Goal: Information Seeking & Learning: Learn about a topic

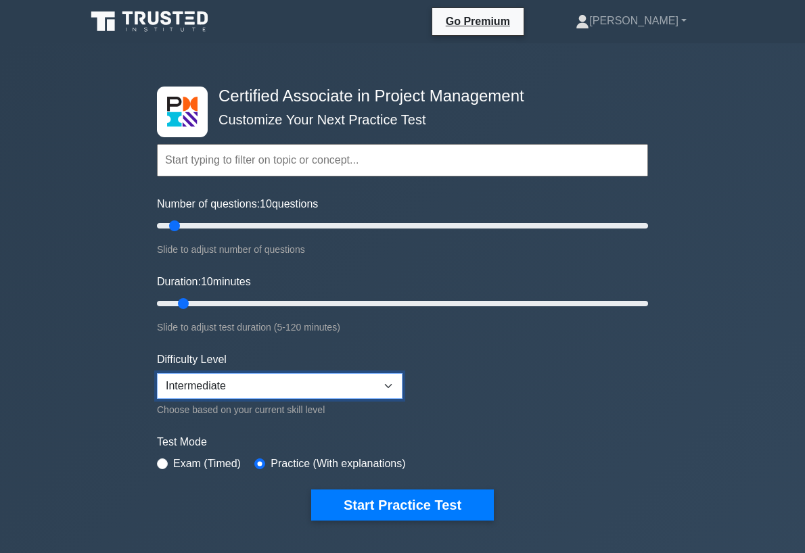
click at [224, 383] on select "Beginner Intermediate Expert" at bounding box center [279, 386] width 245 height 26
select select "beginner"
click at [157, 373] on select "Beginner Intermediate Expert" at bounding box center [279, 386] width 245 height 26
click at [167, 462] on input "radio" at bounding box center [162, 463] width 11 height 11
radio input "true"
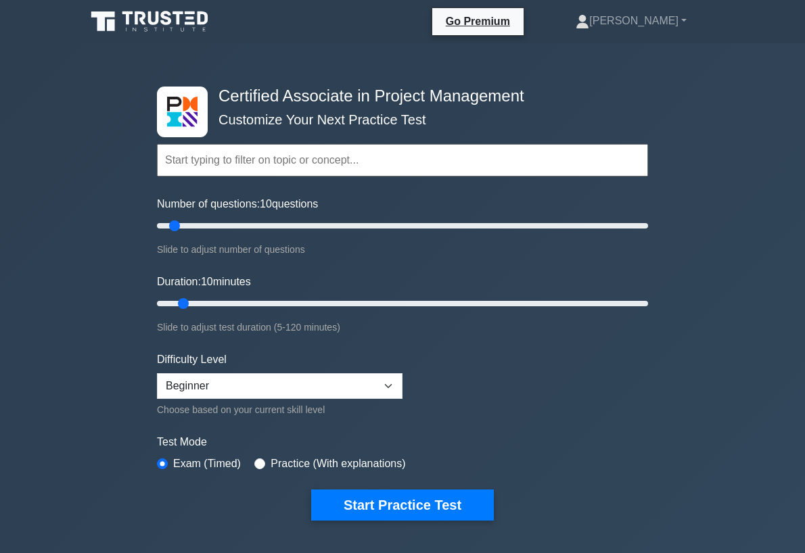
click at [254, 456] on div "Practice (With explanations)" at bounding box center [329, 464] width 151 height 16
click at [254, 464] on input "radio" at bounding box center [259, 463] width 11 height 11
radio input "true"
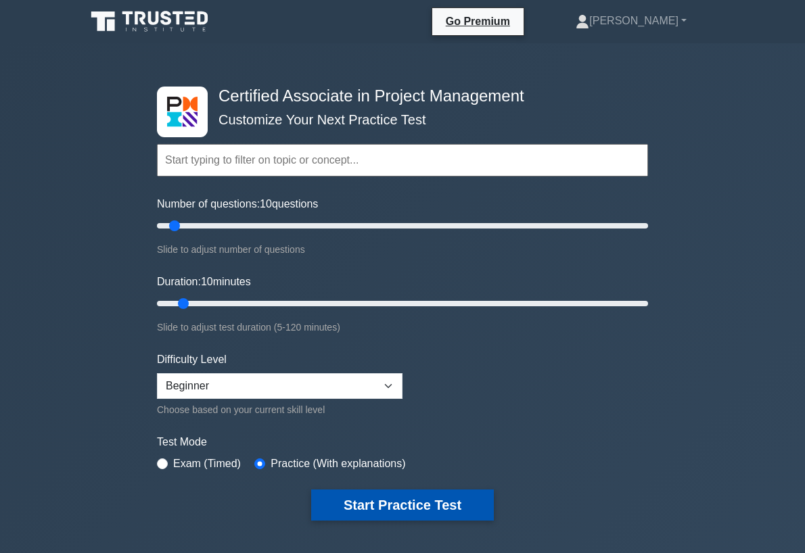
click at [385, 505] on button "Start Practice Test" at bounding box center [402, 505] width 183 height 31
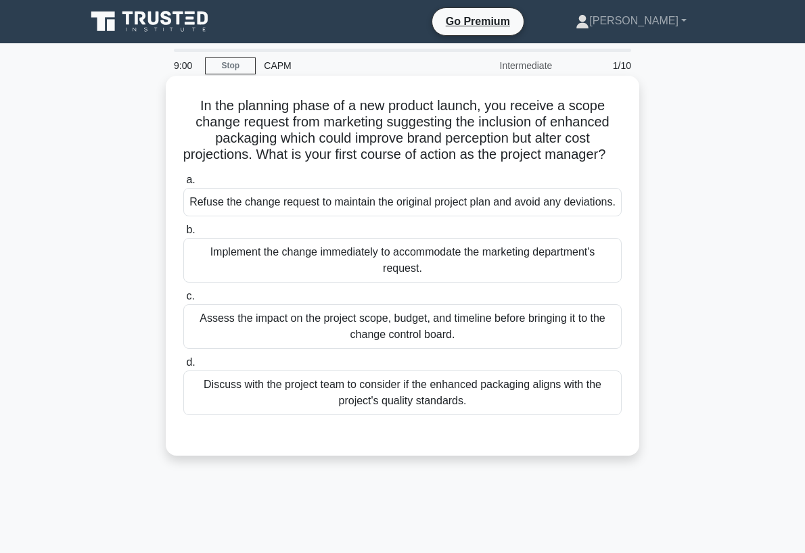
click at [311, 400] on div "Discuss with the project team to consider if the enhanced packaging aligns with…" at bounding box center [402, 393] width 438 height 45
click at [183, 367] on input "d. Discuss with the project team to consider if the enhanced packaging aligns w…" at bounding box center [183, 362] width 0 height 9
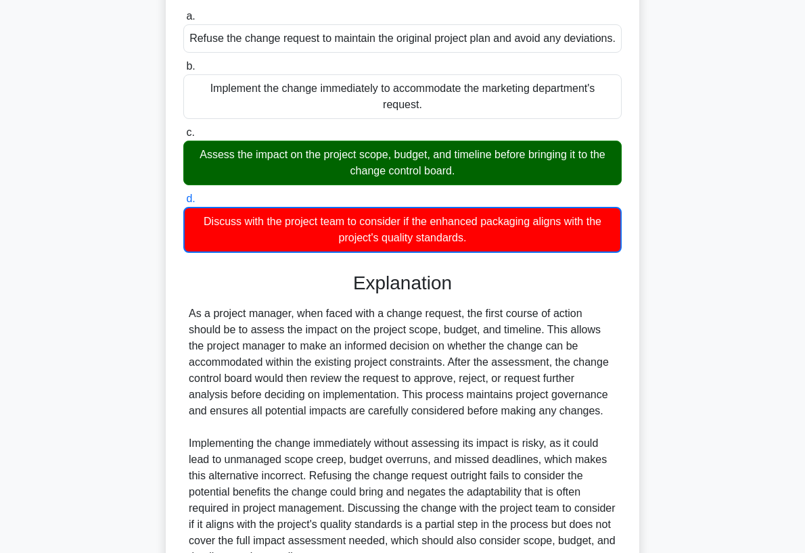
scroll to position [203, 0]
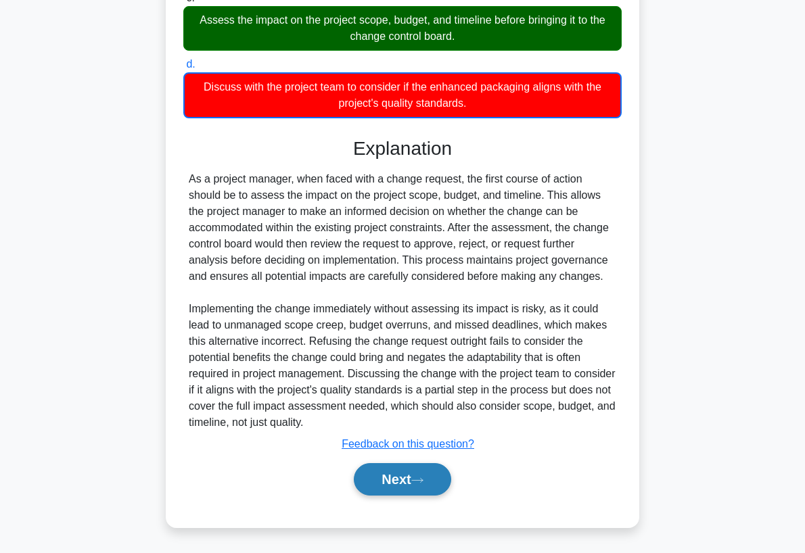
click at [408, 471] on button "Next" at bounding box center [402, 479] width 97 height 32
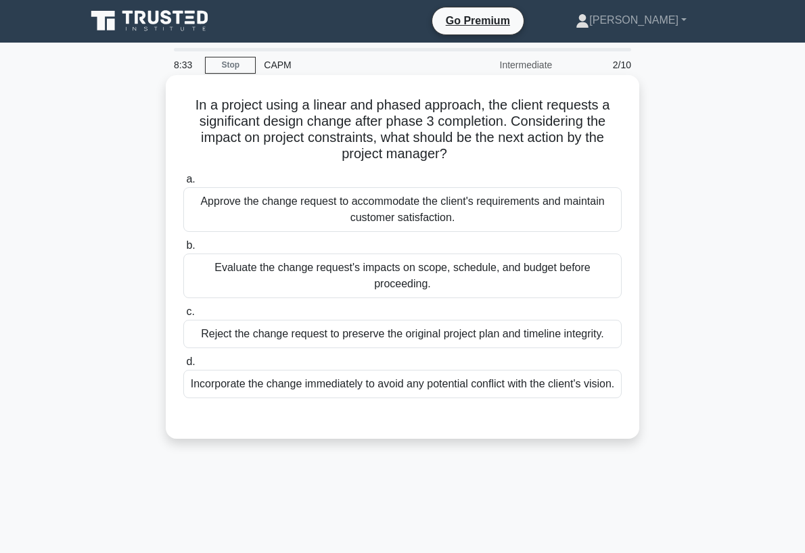
scroll to position [0, 0]
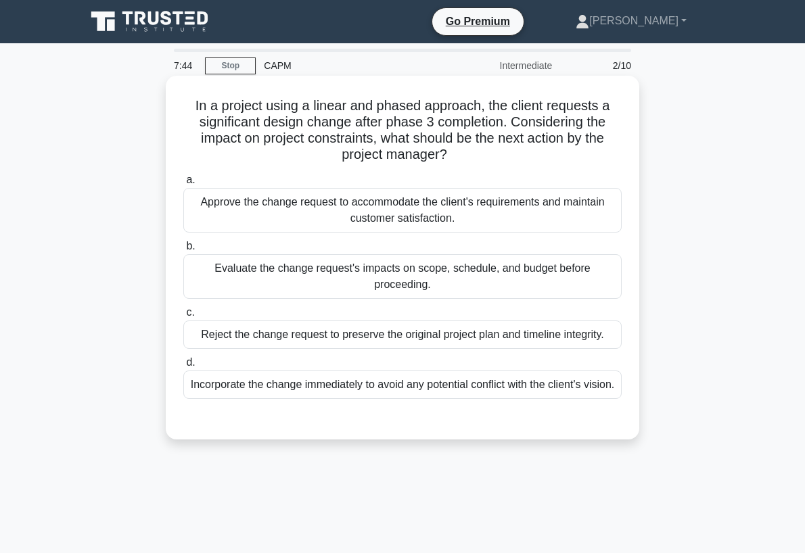
click at [472, 280] on div "Evaluate the change request's impacts on scope, schedule, and budget before pro…" at bounding box center [402, 276] width 438 height 45
click at [183, 251] on input "b. Evaluate the change request's impacts on scope, schedule, and budget before …" at bounding box center [183, 246] width 0 height 9
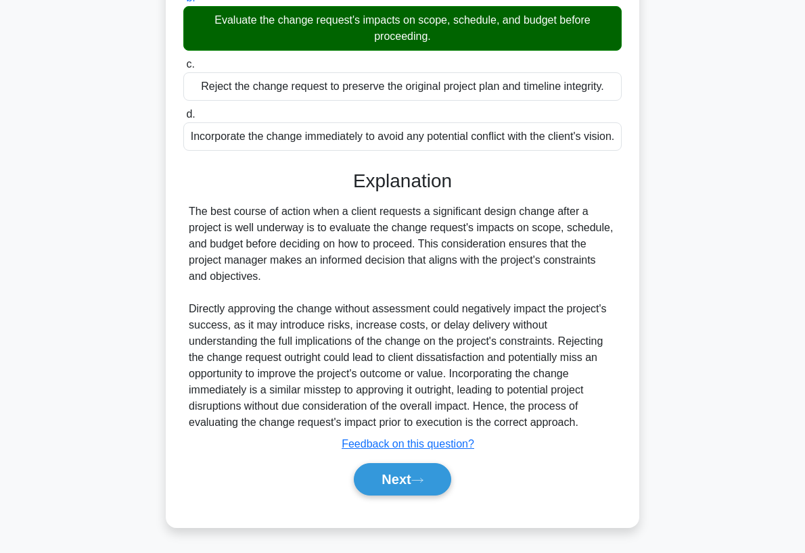
scroll to position [265, 0]
click at [435, 479] on button "Next" at bounding box center [402, 479] width 97 height 32
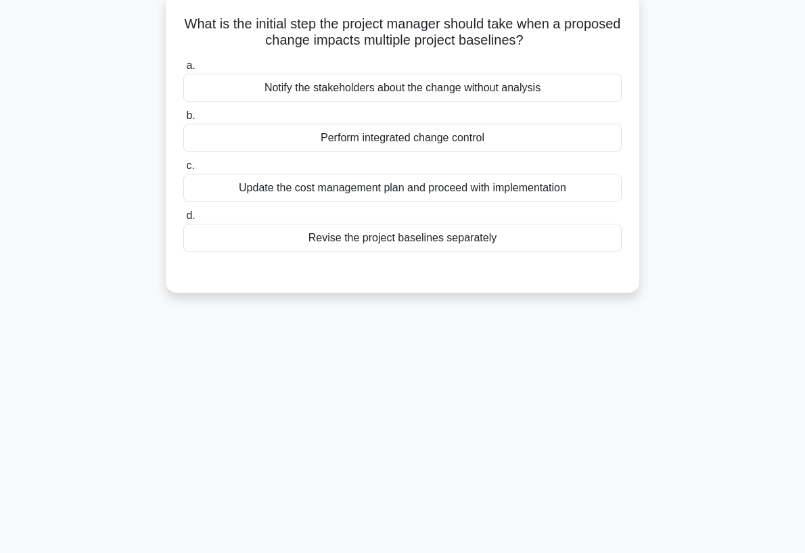
scroll to position [0, 0]
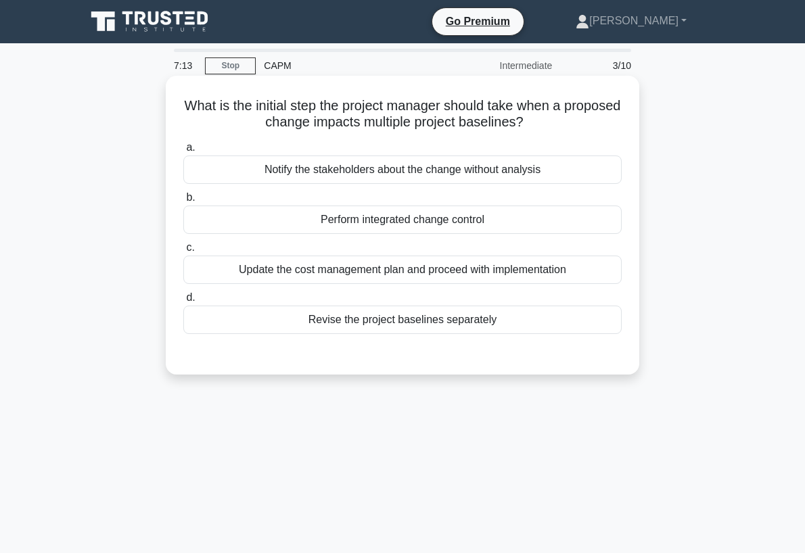
click at [343, 178] on div "Notify the stakeholders about the change without analysis" at bounding box center [402, 170] width 438 height 28
click at [183, 152] on input "a. Notify the stakeholders about the change without analysis" at bounding box center [183, 147] width 0 height 9
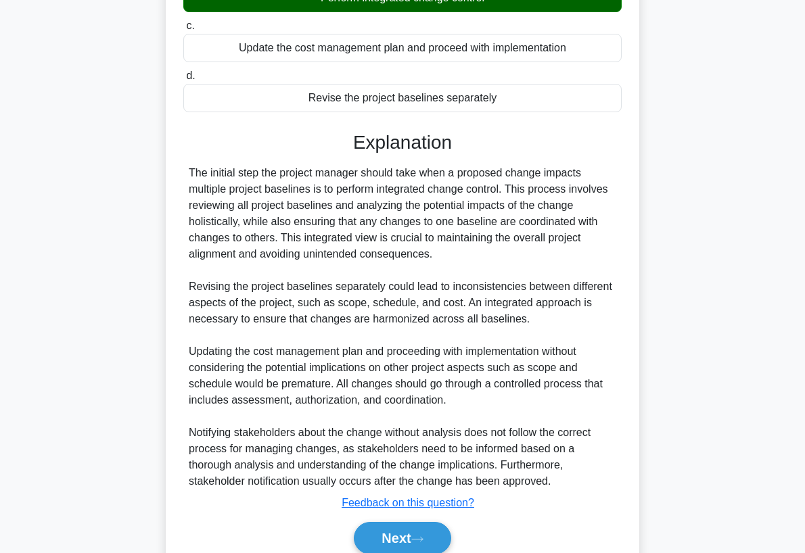
scroll to position [283, 0]
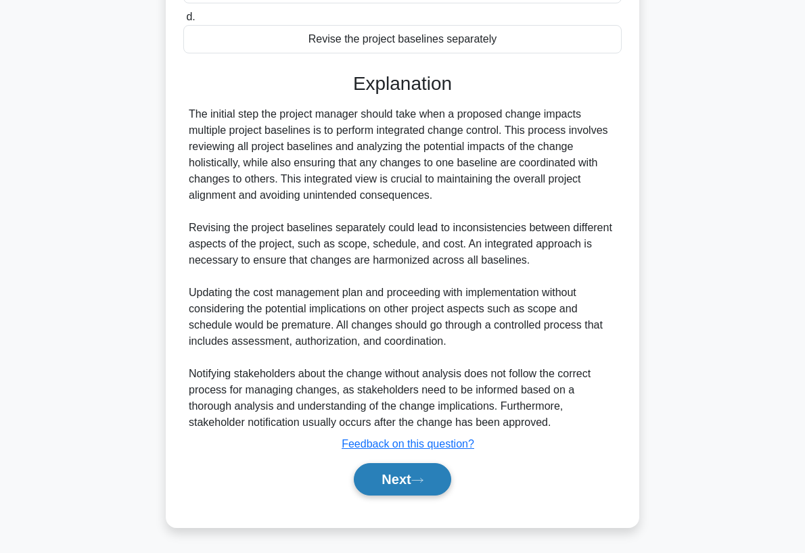
click at [423, 489] on button "Next" at bounding box center [402, 479] width 97 height 32
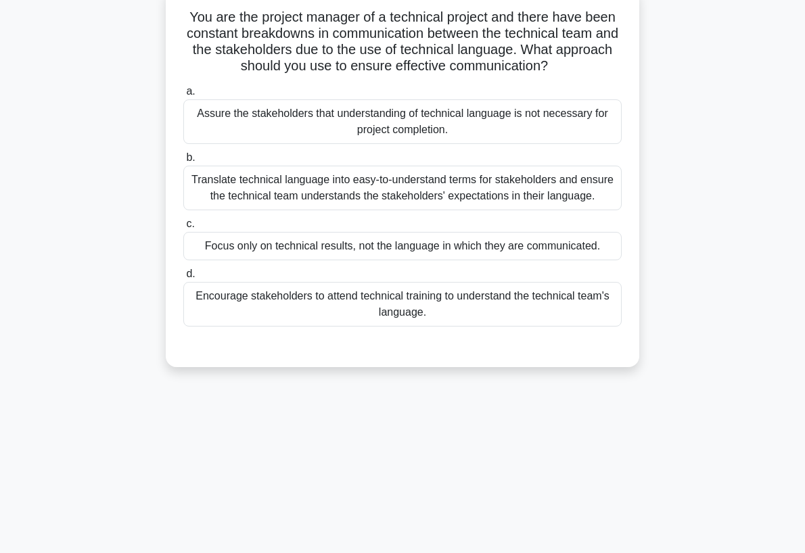
scroll to position [0, 0]
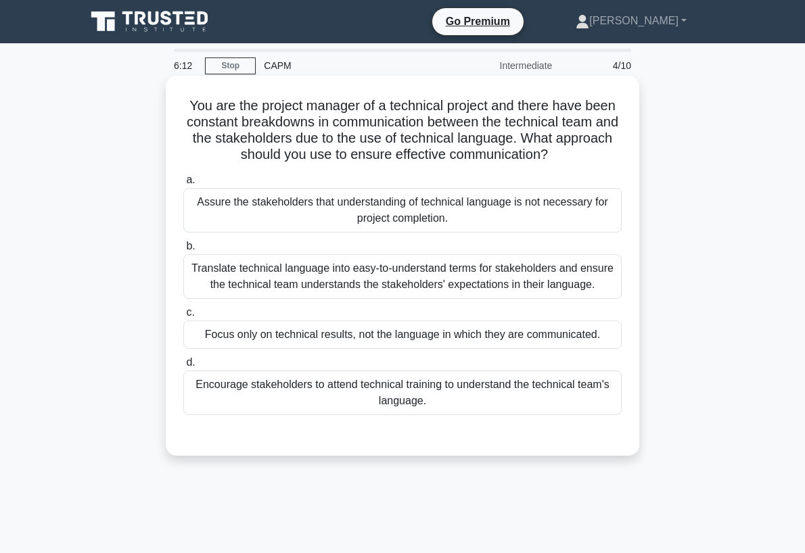
click at [352, 296] on div "Translate technical language into easy-to-understand terms for stakeholders and…" at bounding box center [402, 276] width 438 height 45
click at [183, 251] on input "b. Translate technical language into easy-to-understand terms for stakeholders …" at bounding box center [183, 246] width 0 height 9
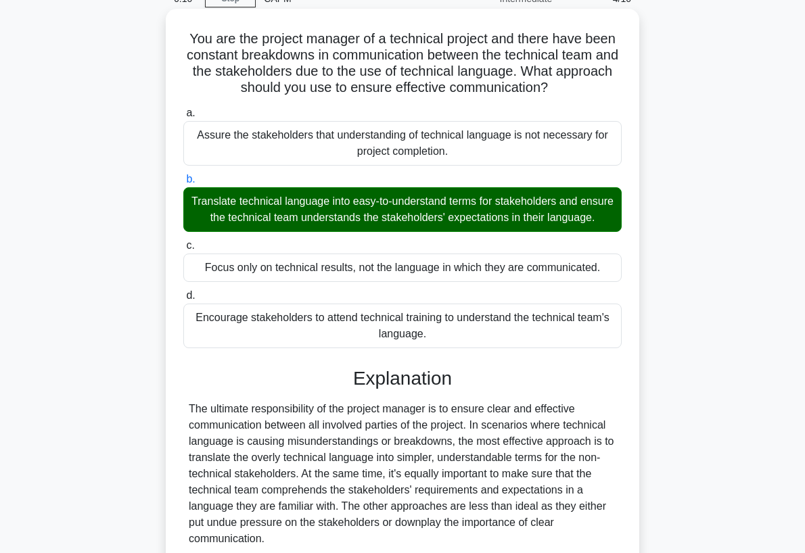
scroll to position [200, 0]
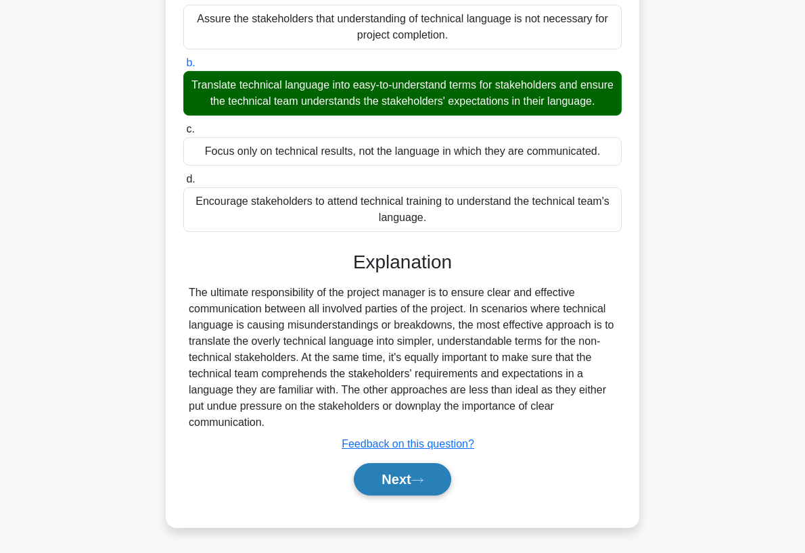
click at [413, 478] on button "Next" at bounding box center [402, 479] width 97 height 32
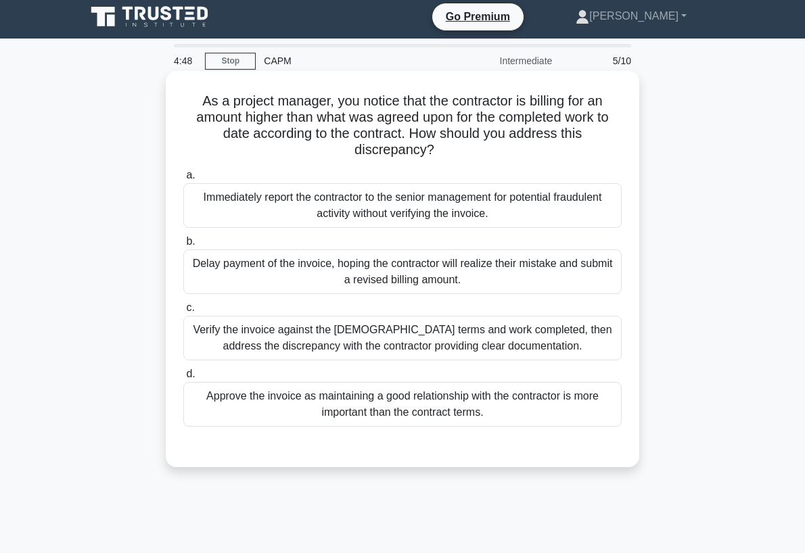
scroll to position [0, 0]
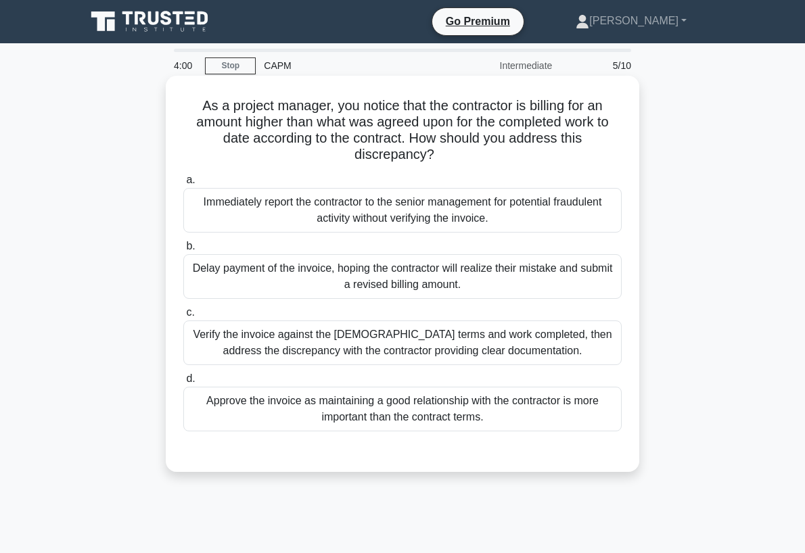
click at [391, 339] on div "Verify the invoice against the contract terms and work completed, then address …" at bounding box center [402, 343] width 438 height 45
click at [183, 317] on input "c. Verify the invoice against the contract terms and work completed, then addre…" at bounding box center [183, 312] width 0 height 9
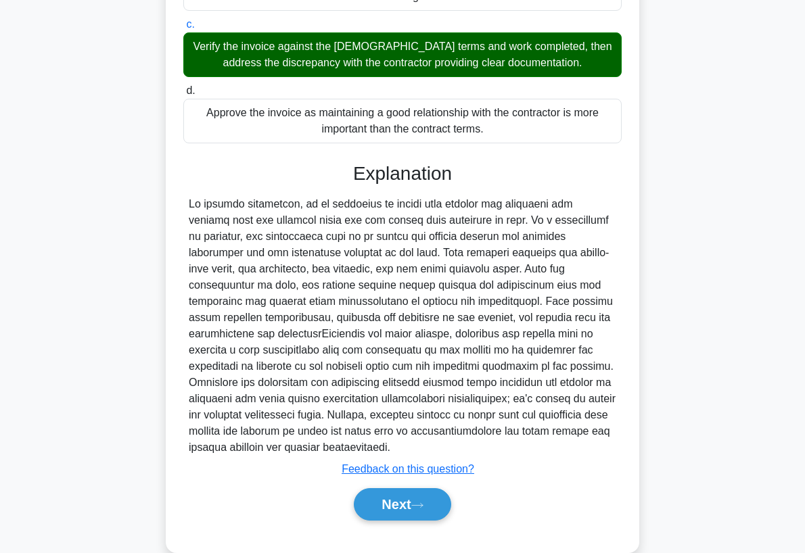
scroll to position [314, 0]
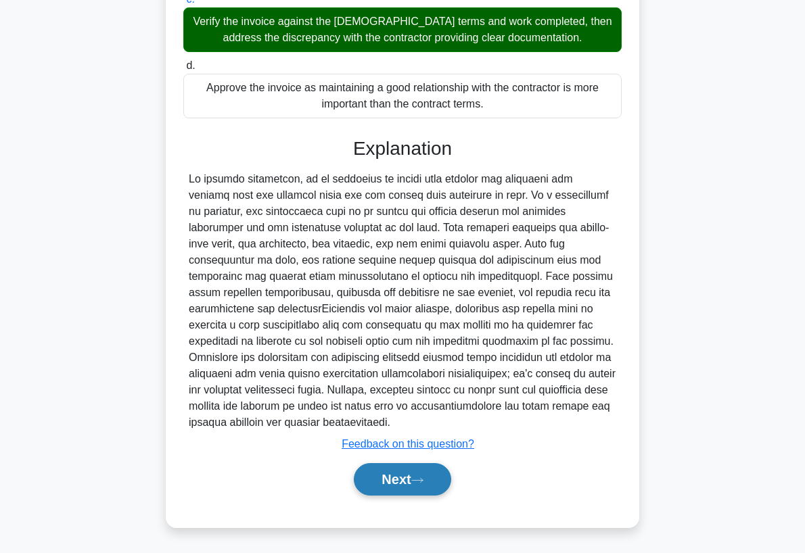
click at [423, 482] on icon at bounding box center [417, 480] width 12 height 7
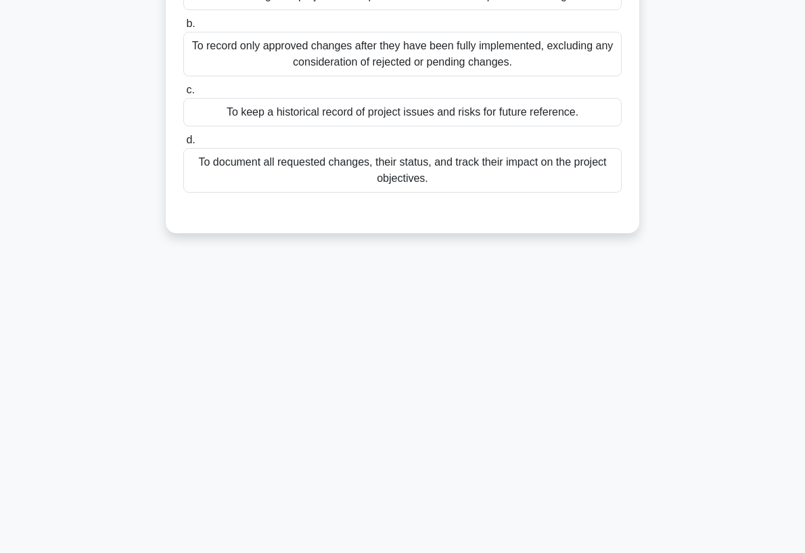
scroll to position [0, 0]
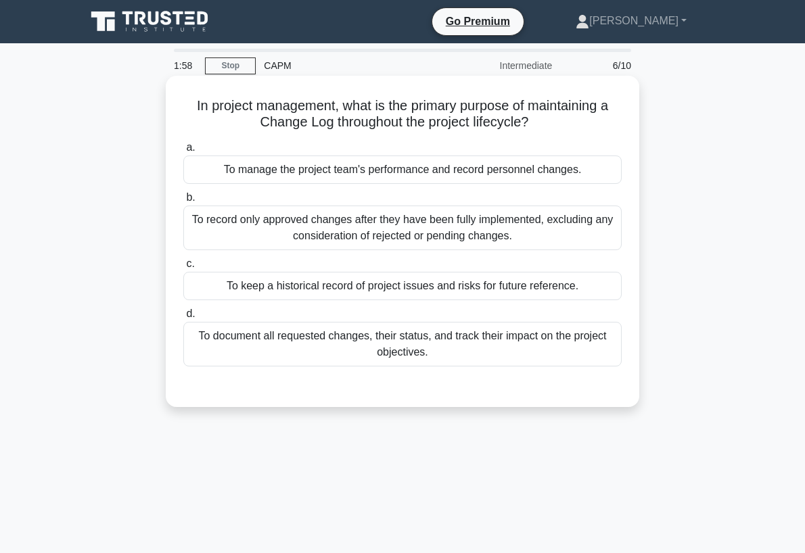
click at [378, 216] on div "To record only approved changes after they have been fully implemented, excludi…" at bounding box center [402, 228] width 438 height 45
click at [183, 202] on input "b. To record only approved changes after they have been fully implemented, excl…" at bounding box center [183, 197] width 0 height 9
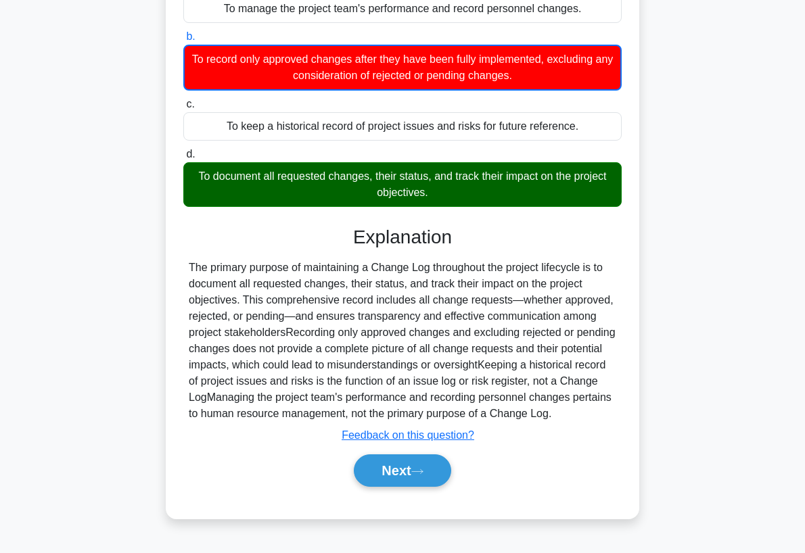
scroll to position [177, 0]
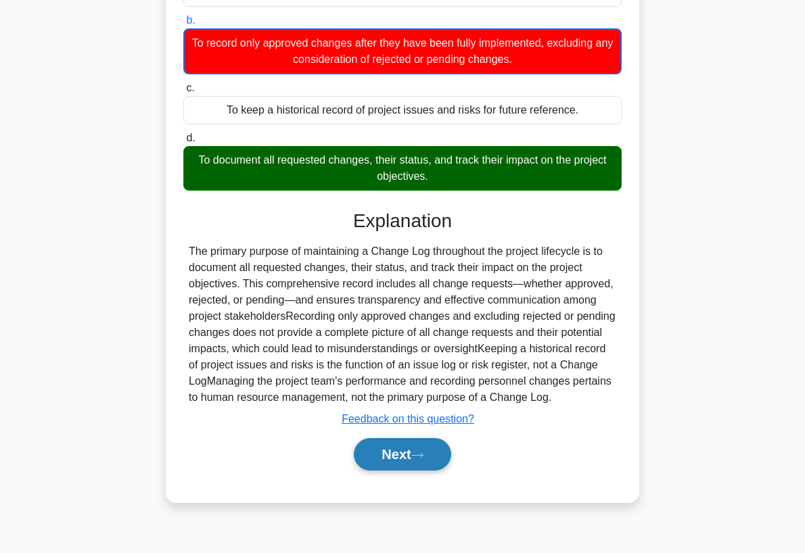
click at [407, 446] on button "Next" at bounding box center [402, 454] width 97 height 32
click at [414, 452] on button "Next" at bounding box center [402, 454] width 97 height 32
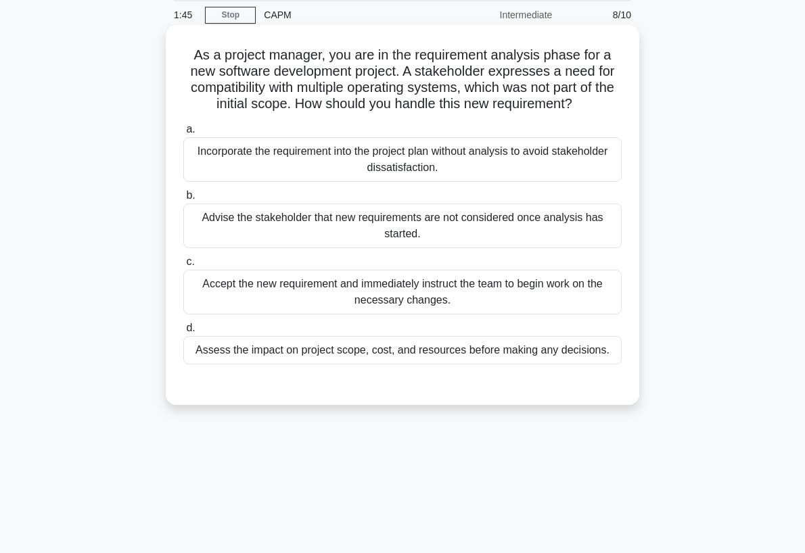
scroll to position [0, 0]
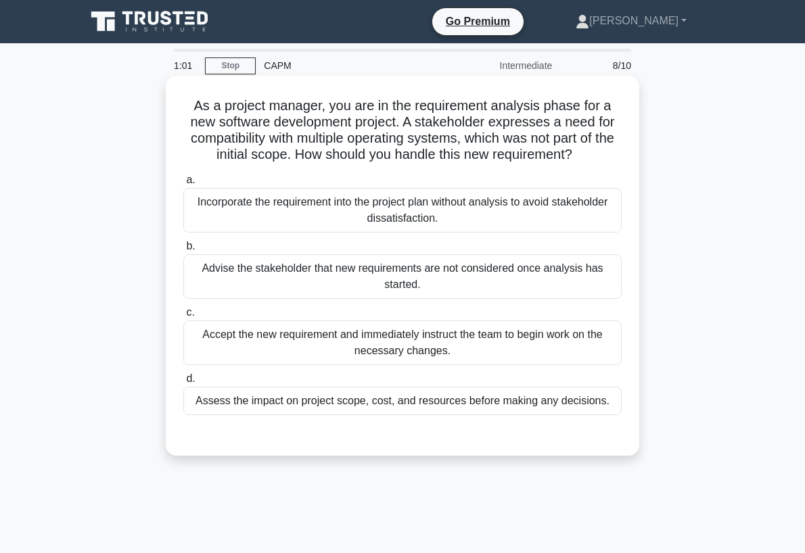
click at [282, 406] on div "Assess the impact on project scope, cost, and resources before making any decis…" at bounding box center [402, 401] width 438 height 28
click at [183, 383] on input "d. Assess the impact on project scope, cost, and resources before making any de…" at bounding box center [183, 379] width 0 height 9
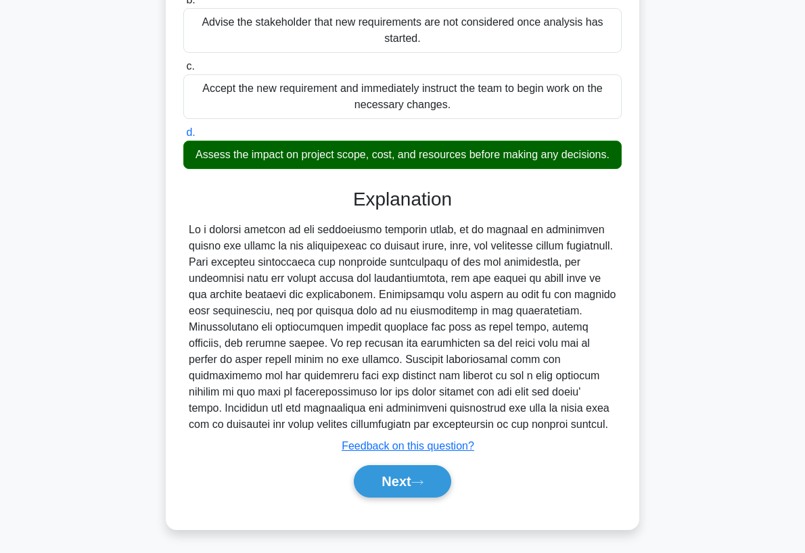
scroll to position [249, 0]
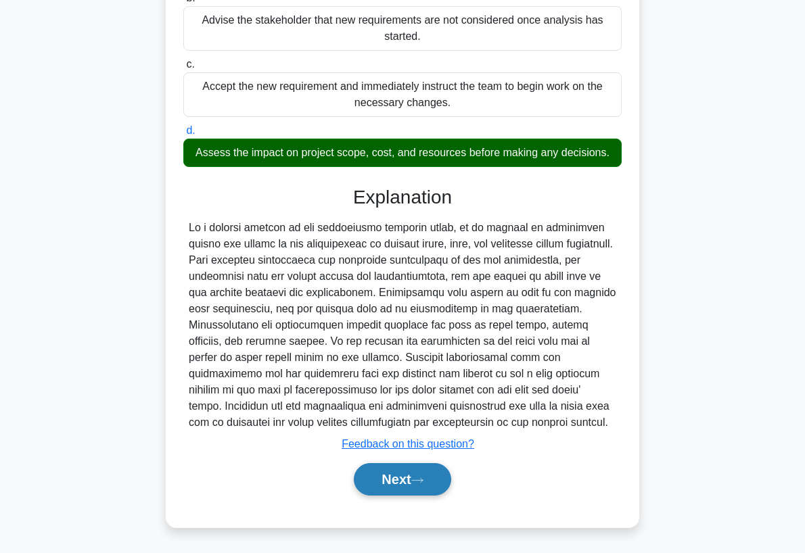
click at [403, 473] on button "Next" at bounding box center [402, 479] width 97 height 32
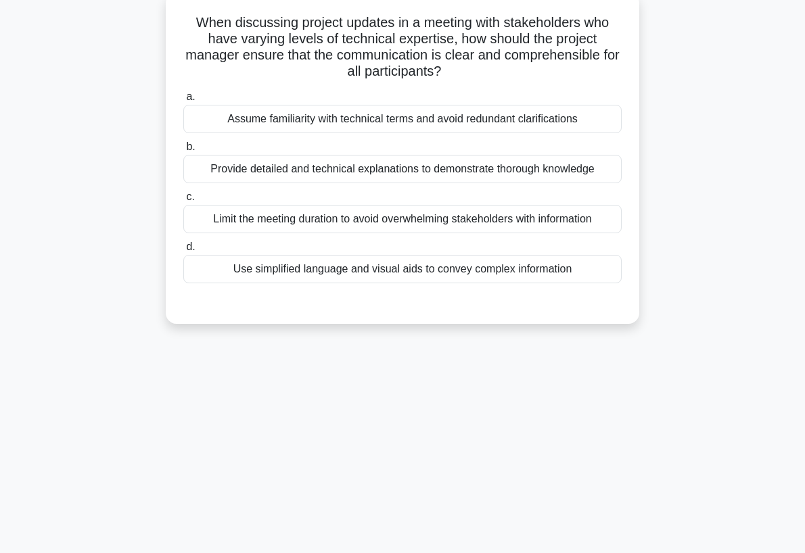
scroll to position [0, 0]
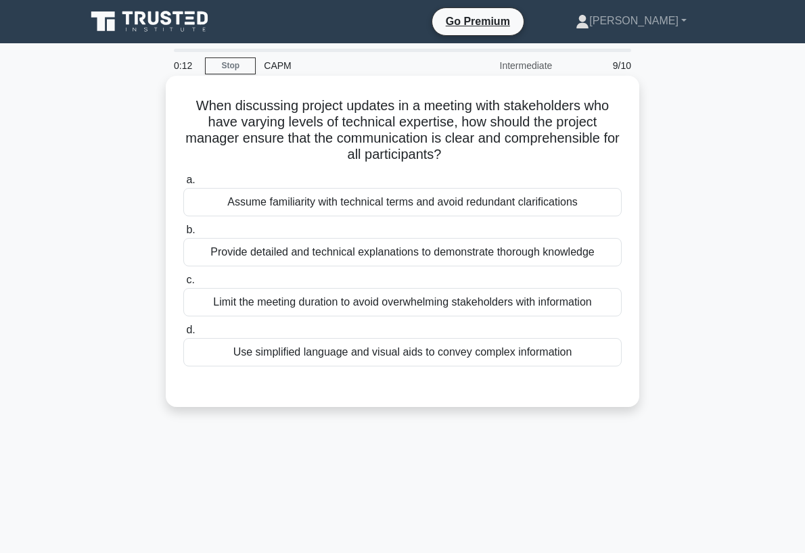
click at [424, 356] on div "Use simplified language and visual aids to convey complex information" at bounding box center [402, 352] width 438 height 28
click at [183, 335] on input "d. Use simplified language and visual aids to convey complex information" at bounding box center [183, 330] width 0 height 9
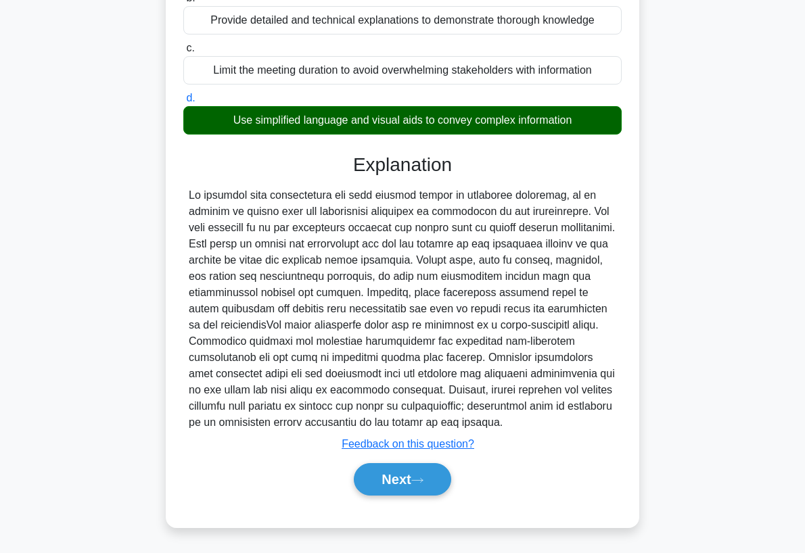
scroll to position [233, 0]
click at [410, 477] on button "Next" at bounding box center [402, 479] width 97 height 32
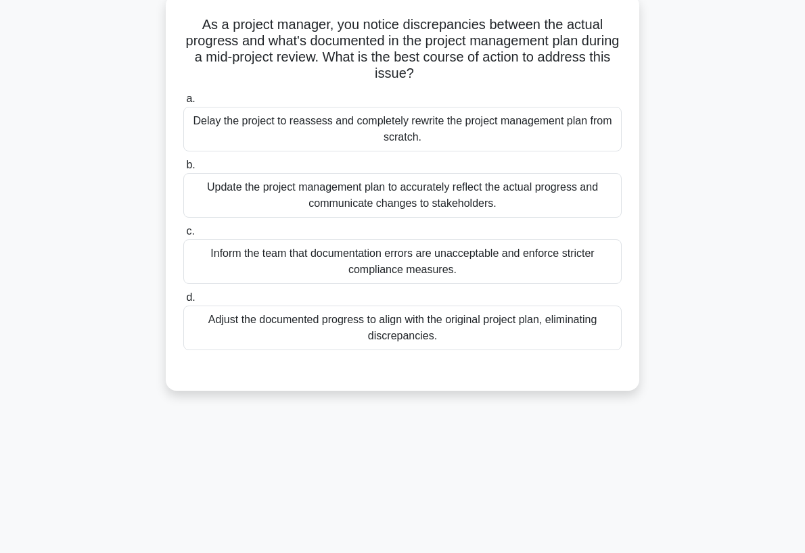
scroll to position [0, 0]
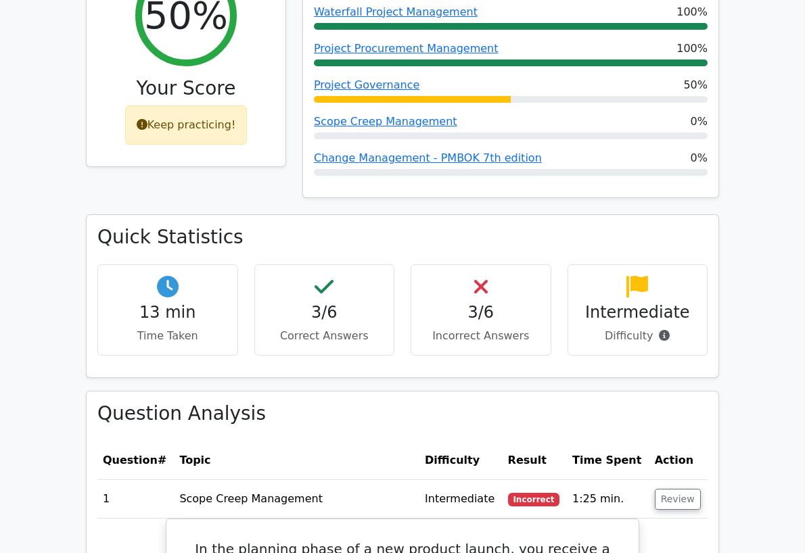
scroll to position [811, 0]
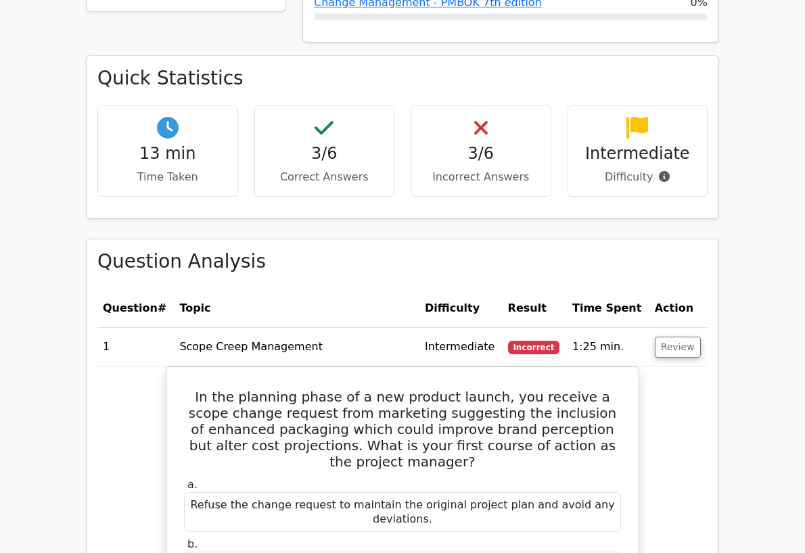
click at [672, 105] on div "Intermediate Difficulty" at bounding box center [637, 150] width 141 height 91
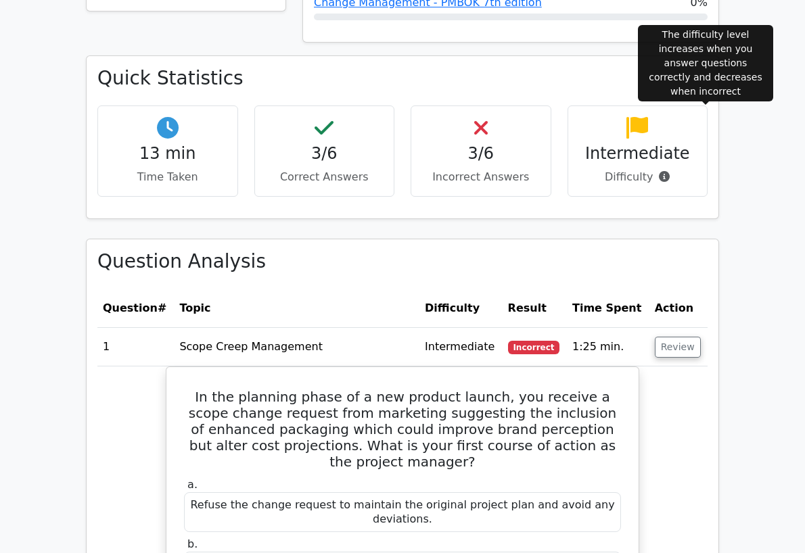
click at [669, 171] on icon at bounding box center [664, 176] width 11 height 11
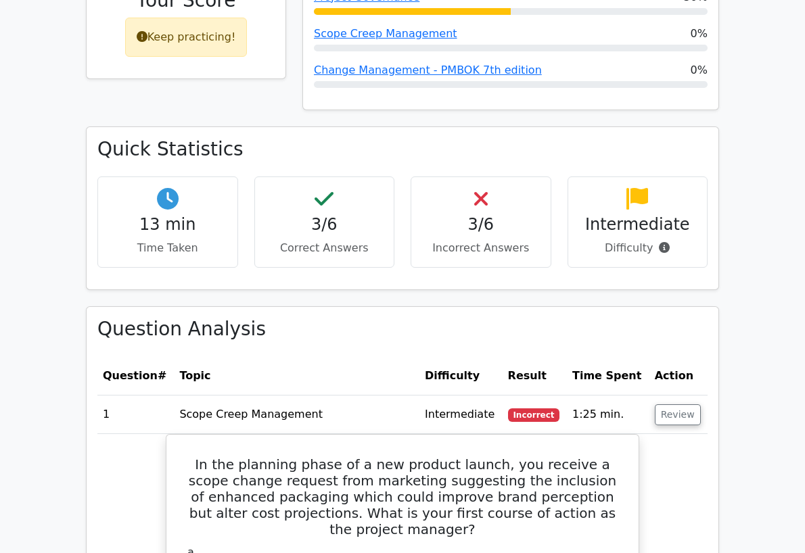
scroll to position [473, 0]
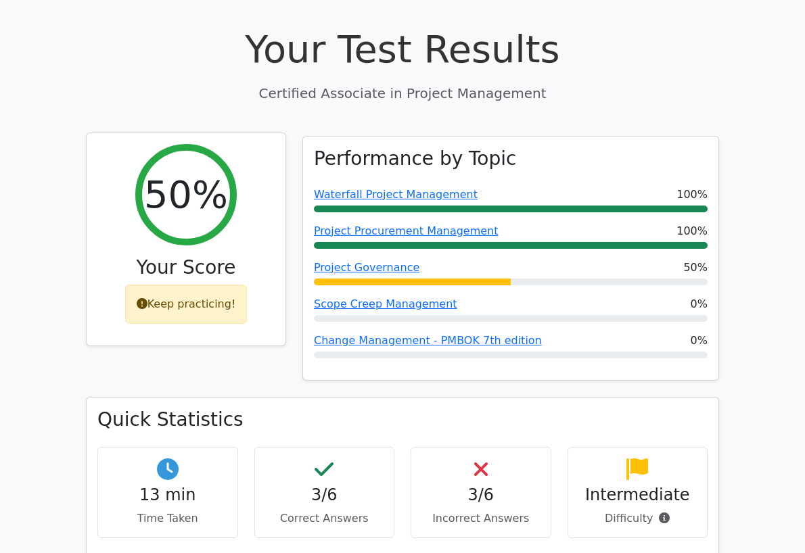
click at [153, 285] on div "Keep practicing!" at bounding box center [186, 304] width 122 height 39
click at [145, 160] on div "50%" at bounding box center [185, 194] width 101 height 101
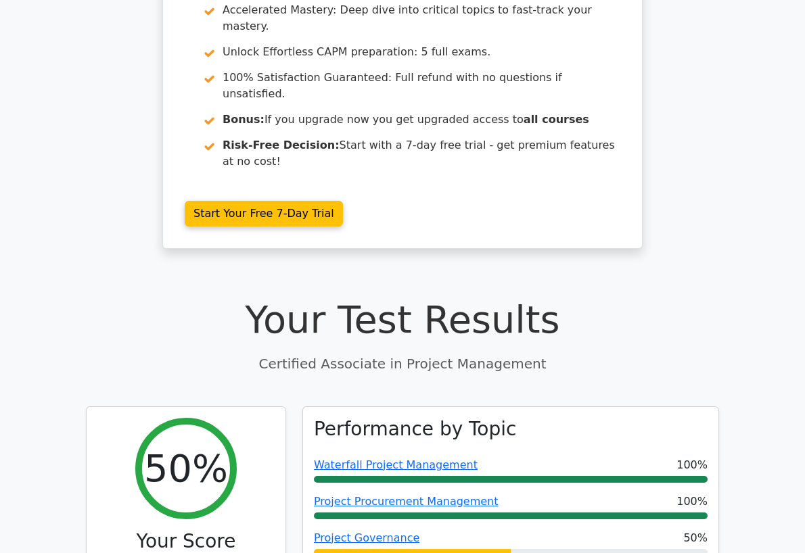
scroll to position [0, 0]
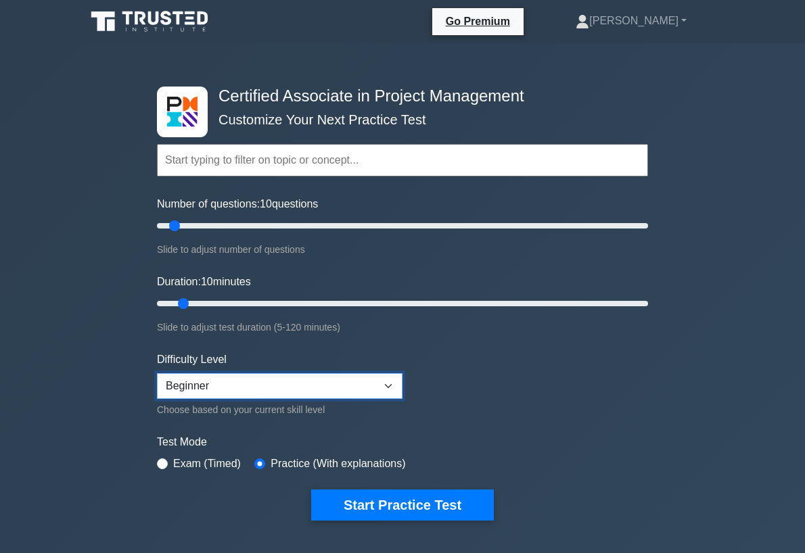
click at [376, 394] on select "Beginner Intermediate Expert" at bounding box center [279, 386] width 245 height 26
select select "intermediate"
click at [157, 373] on select "Beginner Intermediate Expert" at bounding box center [279, 386] width 245 height 26
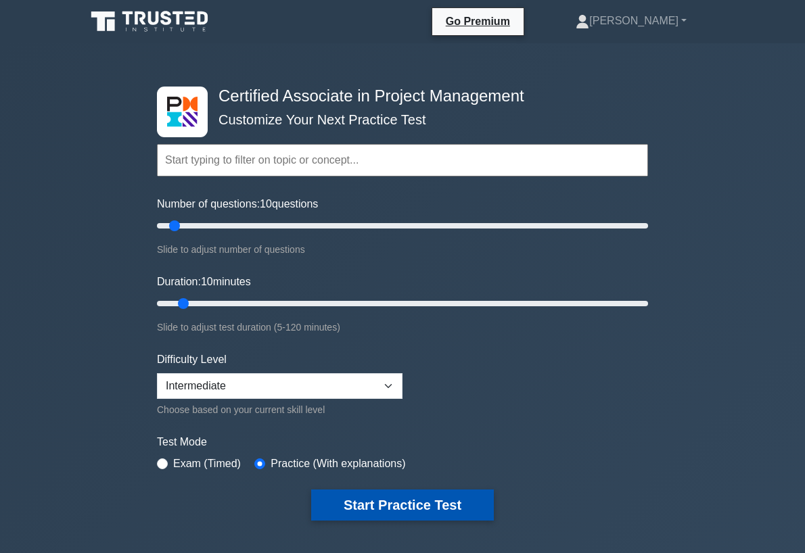
click at [364, 506] on button "Start Practice Test" at bounding box center [402, 505] width 183 height 31
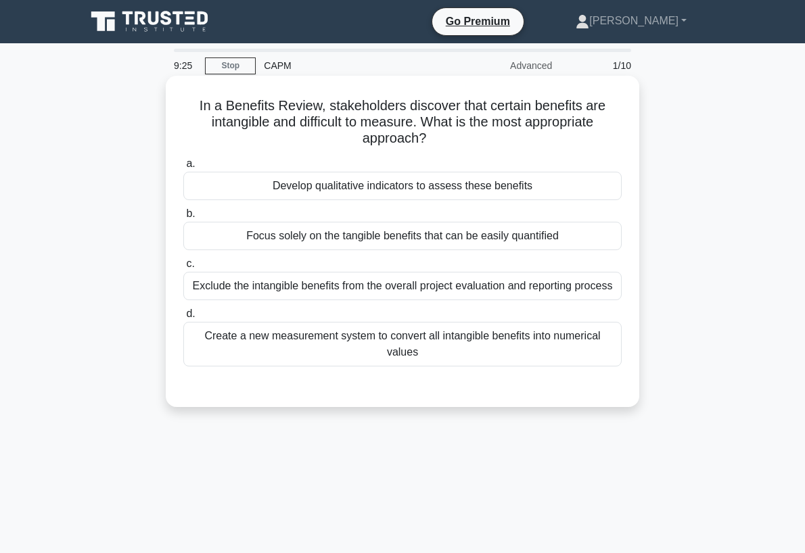
click at [432, 193] on div "Develop qualitative indicators to assess these benefits" at bounding box center [402, 186] width 438 height 28
click at [183, 168] on input "a. Develop qualitative indicators to assess these benefits" at bounding box center [183, 164] width 0 height 9
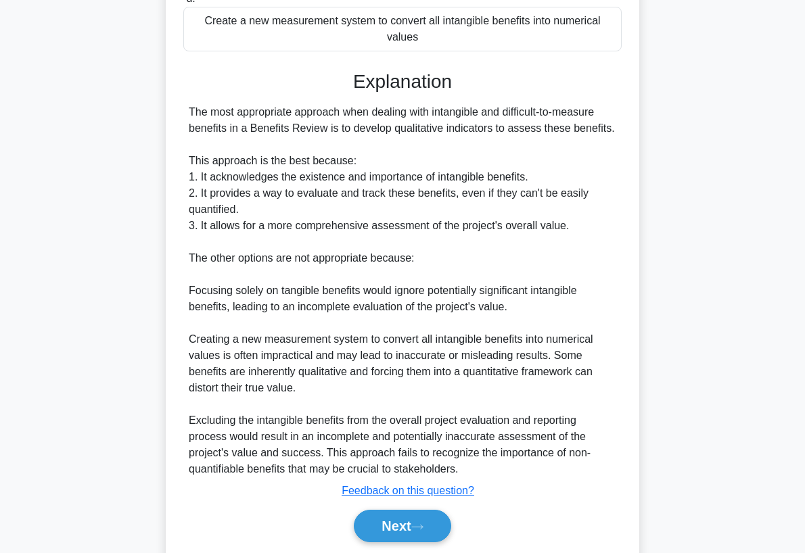
scroll to position [338, 0]
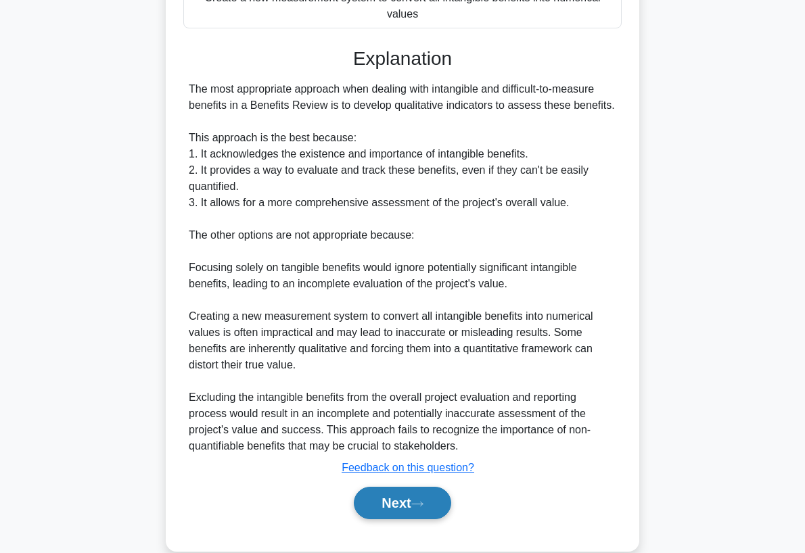
click at [380, 506] on button "Next" at bounding box center [402, 503] width 97 height 32
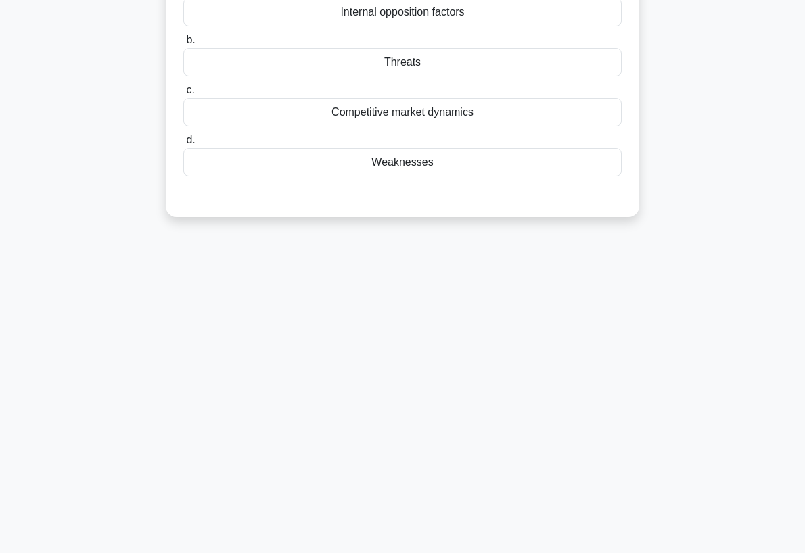
scroll to position [0, 0]
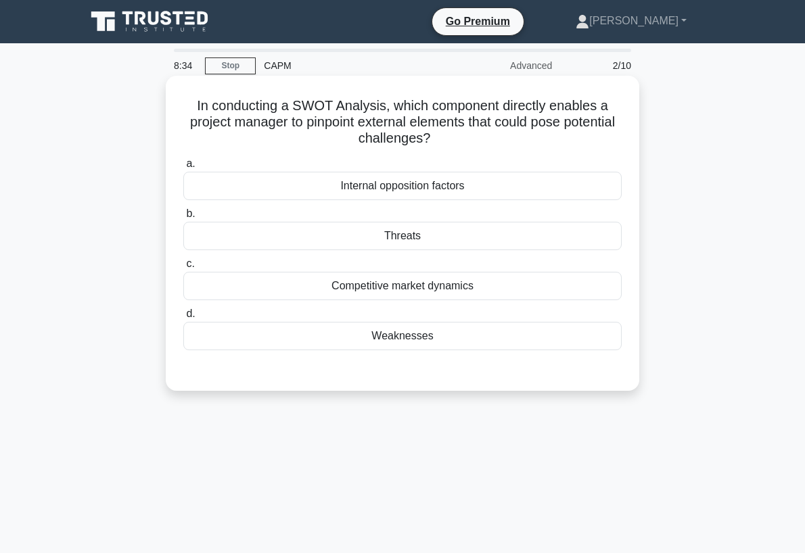
click at [417, 233] on div "Threats" at bounding box center [402, 236] width 438 height 28
click at [183, 218] on input "b. Threats" at bounding box center [183, 214] width 0 height 9
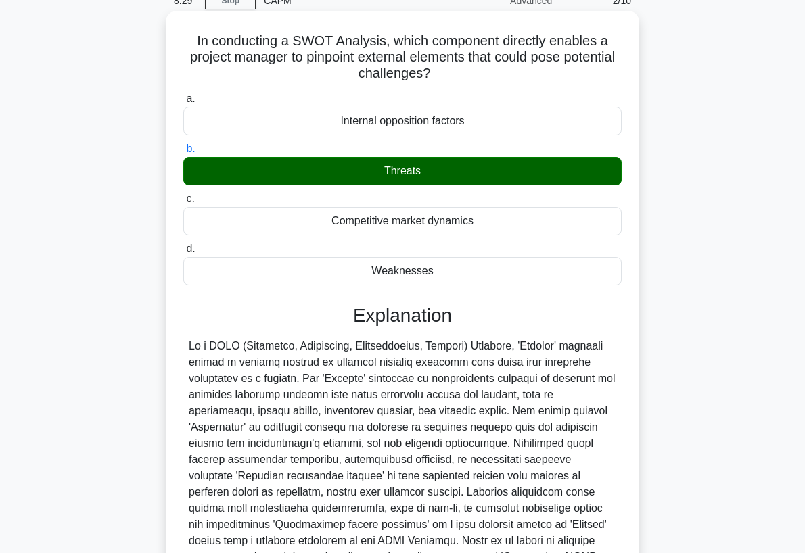
scroll to position [133, 0]
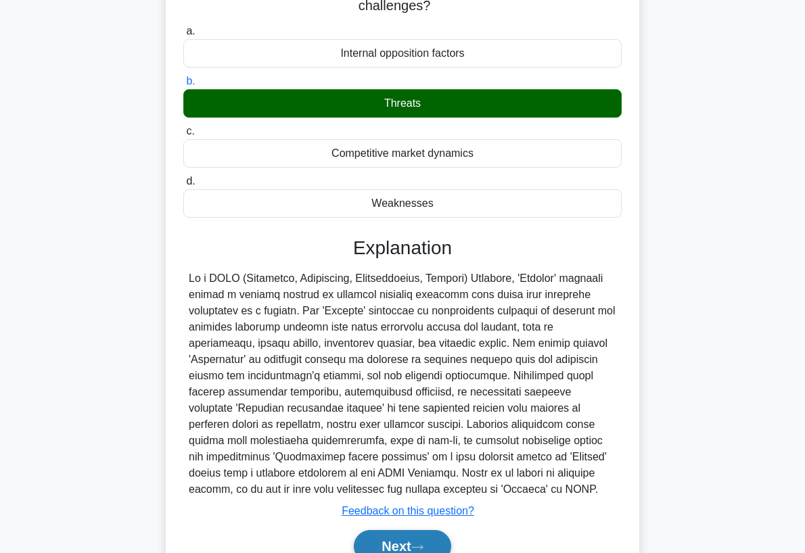
click at [405, 533] on button "Next" at bounding box center [402, 546] width 97 height 32
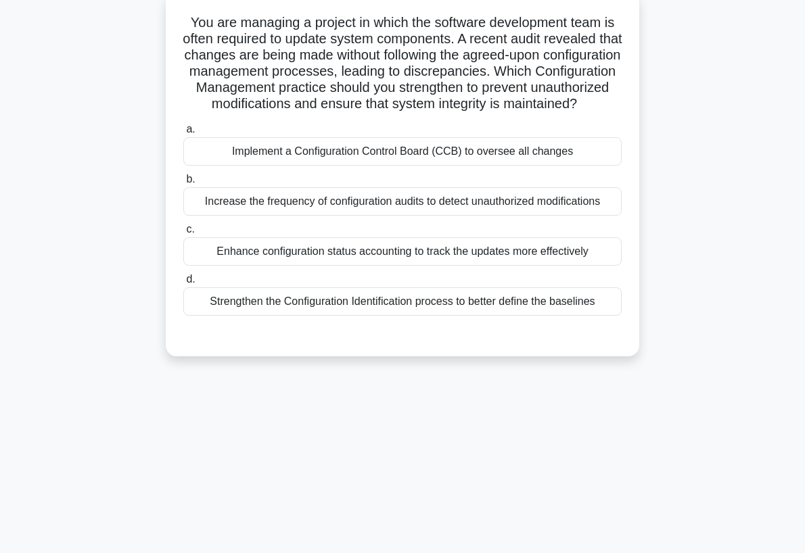
scroll to position [0, 0]
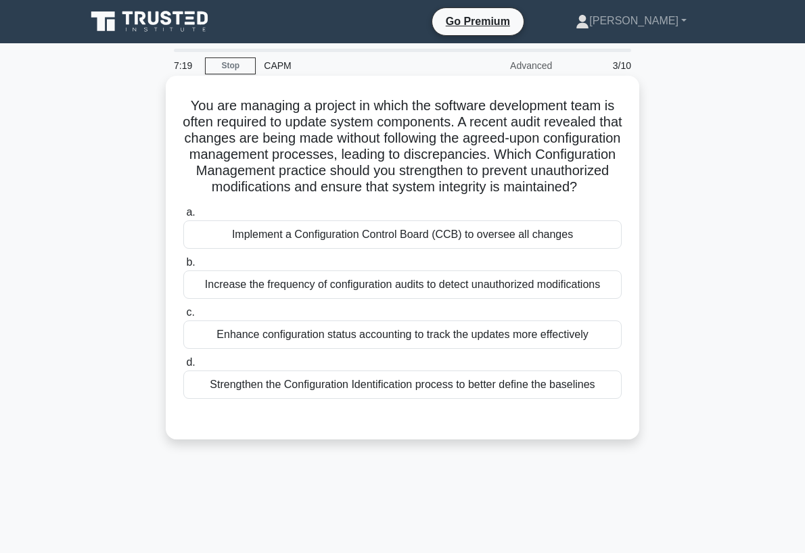
click at [433, 299] on div "Increase the frequency of configuration audits to detect unauthorized modificat…" at bounding box center [402, 284] width 438 height 28
click at [183, 267] on input "b. Increase the frequency of configuration audits to detect unauthorized modifi…" at bounding box center [183, 262] width 0 height 9
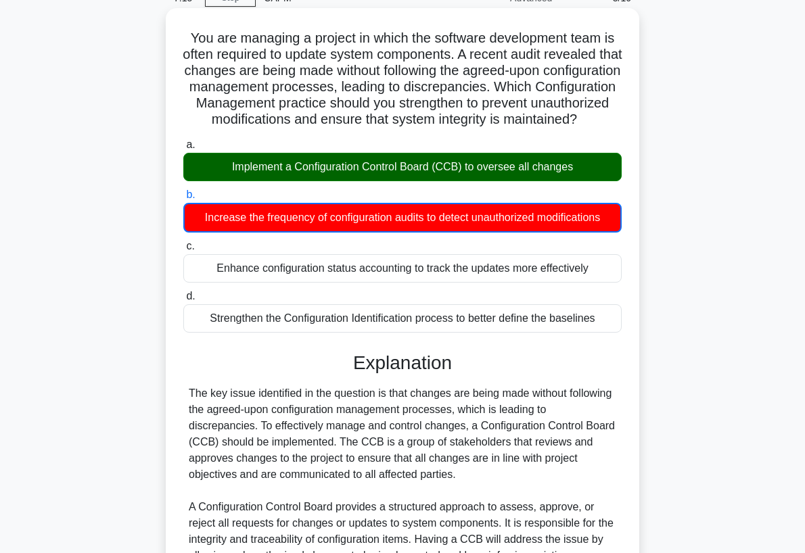
scroll to position [338, 0]
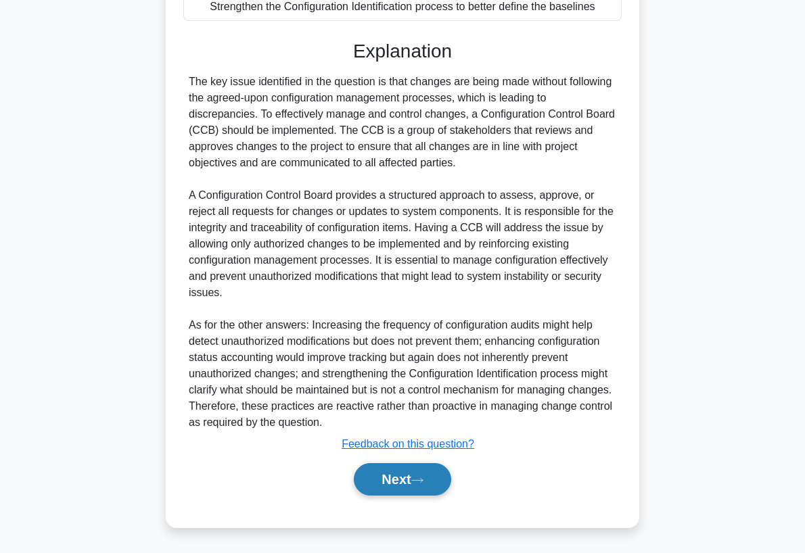
click at [406, 494] on button "Next" at bounding box center [402, 479] width 97 height 32
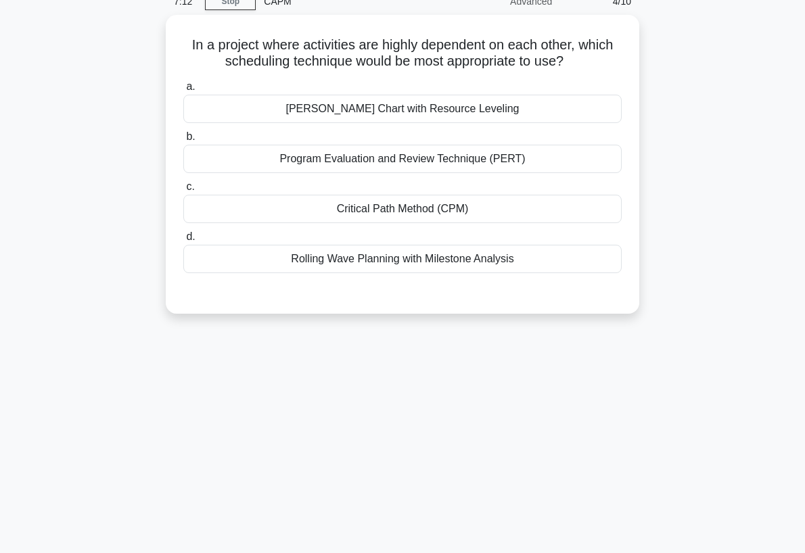
scroll to position [0, 0]
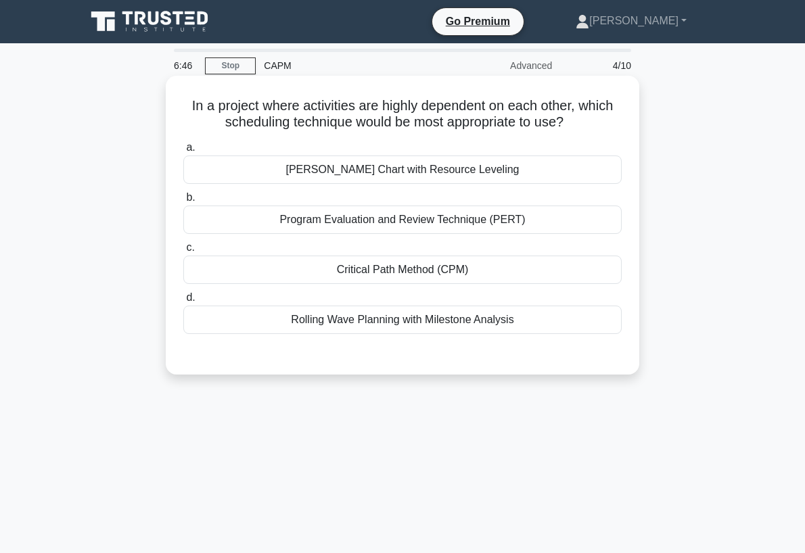
click at [387, 268] on div "Critical Path Method (CPM)" at bounding box center [402, 270] width 438 height 28
click at [183, 252] on input "c. Critical Path Method (CPM)" at bounding box center [183, 247] width 0 height 9
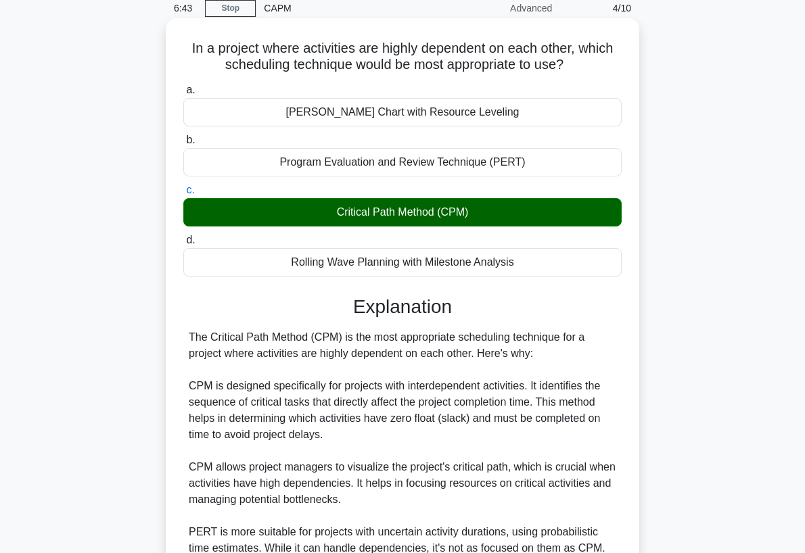
scroll to position [135, 0]
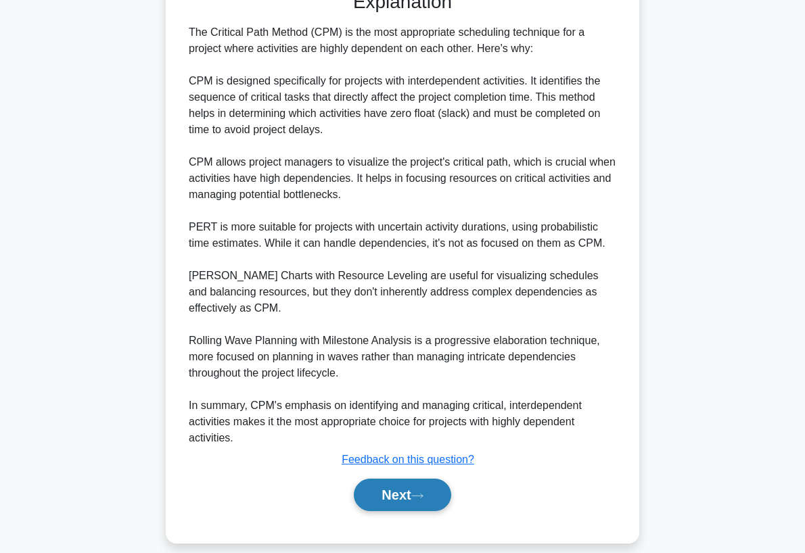
click at [412, 479] on button "Next" at bounding box center [402, 495] width 97 height 32
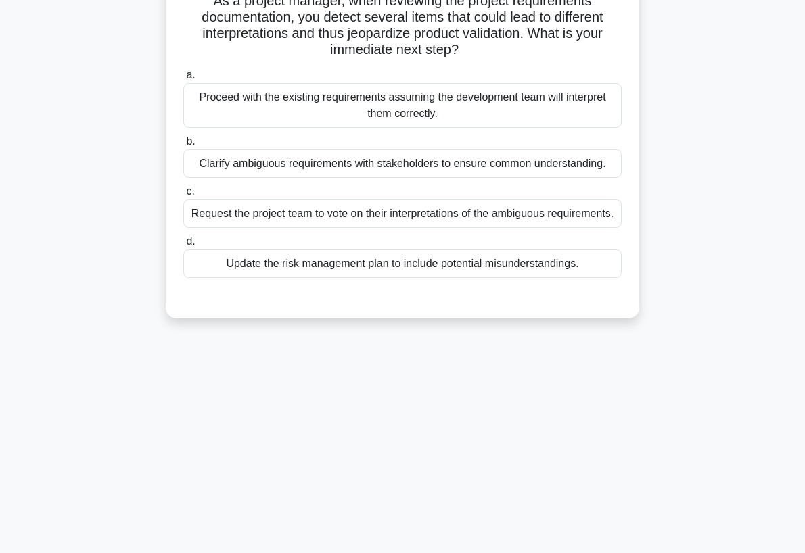
scroll to position [0, 0]
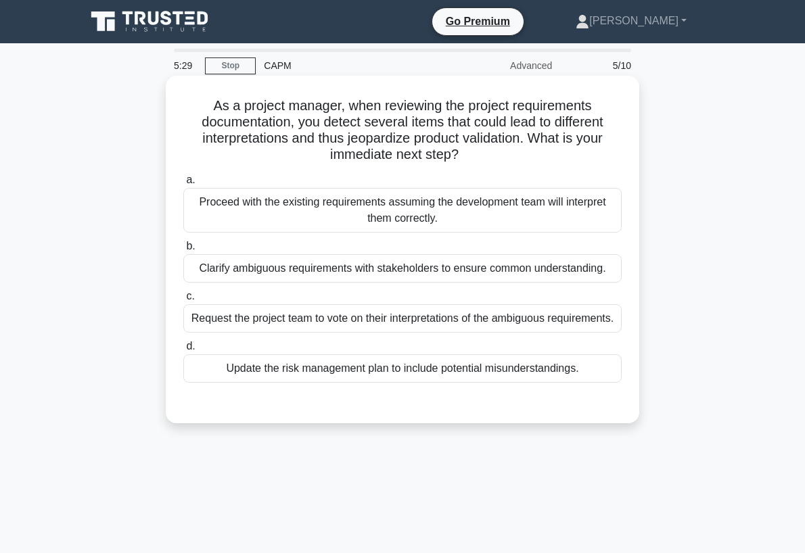
click at [394, 383] on div "Update the risk management plan to include potential misunderstandings." at bounding box center [402, 368] width 438 height 28
click at [183, 351] on input "d. Update the risk management plan to include potential misunderstandings." at bounding box center [183, 346] width 0 height 9
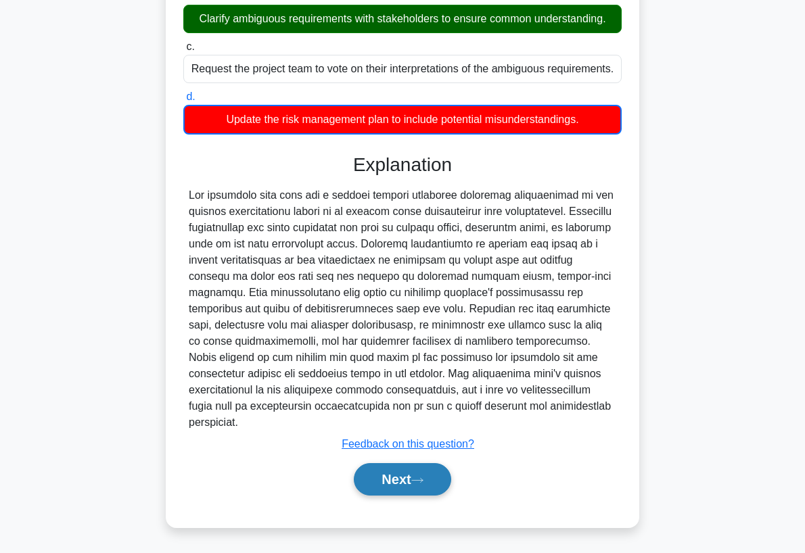
click at [423, 479] on icon at bounding box center [417, 480] width 12 height 7
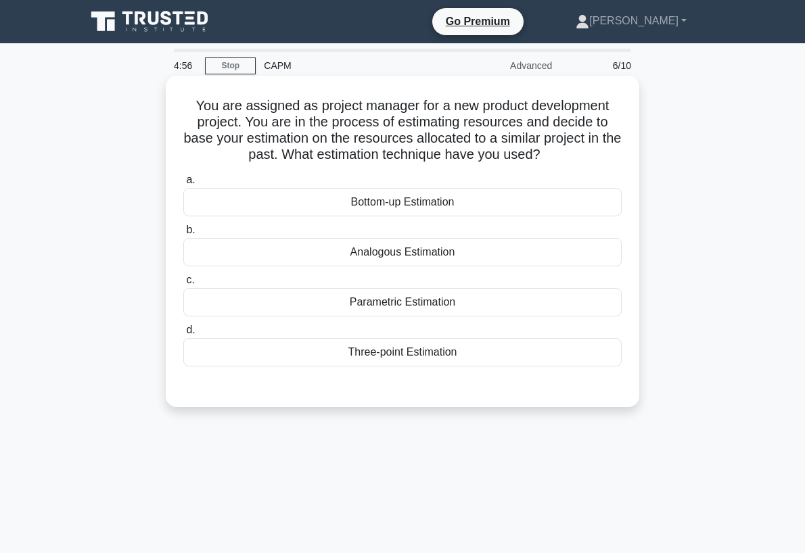
click at [450, 259] on div "Analogous Estimation" at bounding box center [402, 252] width 438 height 28
click at [183, 235] on input "b. Analogous Estimation" at bounding box center [183, 230] width 0 height 9
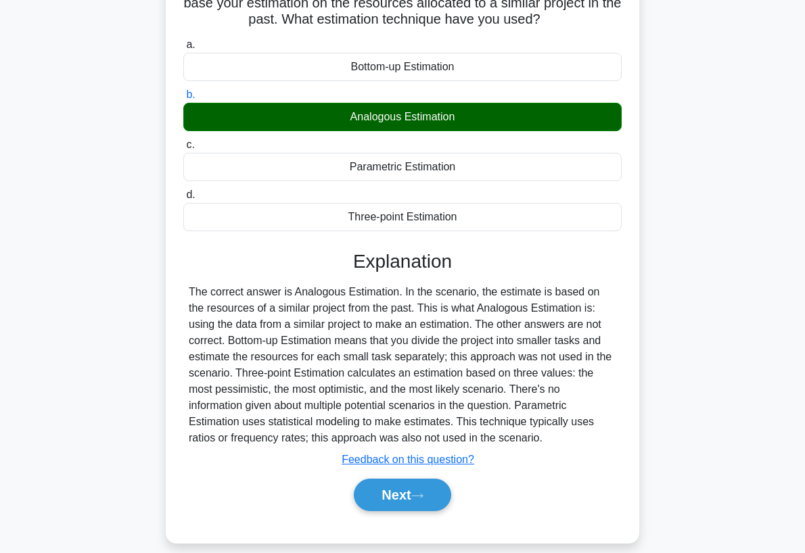
scroll to position [177, 0]
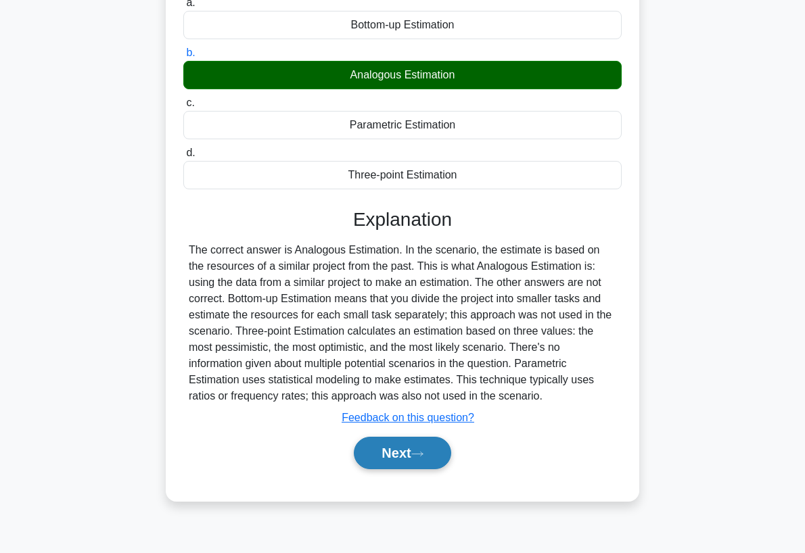
click at [406, 465] on button "Next" at bounding box center [402, 453] width 97 height 32
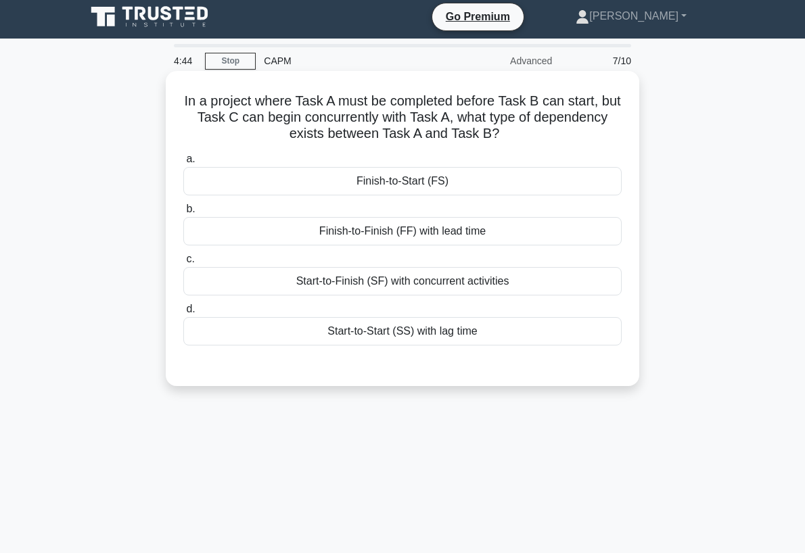
scroll to position [0, 0]
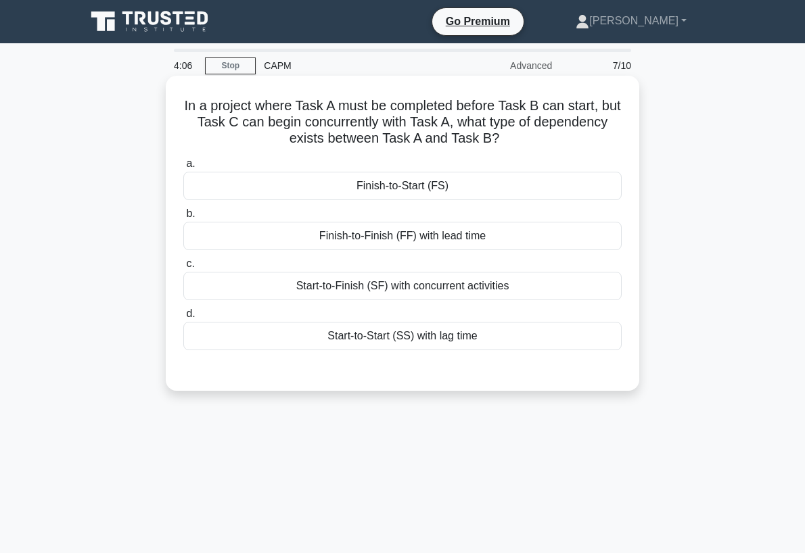
click at [406, 190] on div "Finish-to-Start (FS)" at bounding box center [402, 186] width 438 height 28
click at [183, 168] on input "a. Finish-to-Start (FS)" at bounding box center [183, 164] width 0 height 9
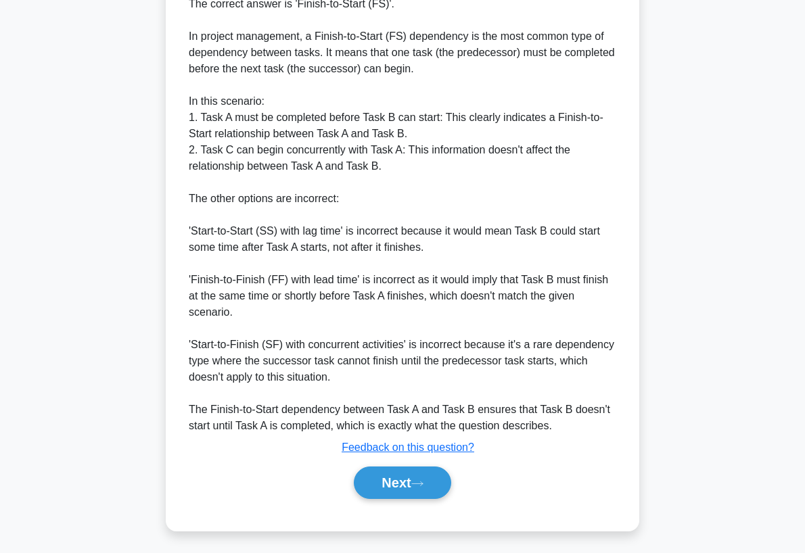
scroll to position [411, 0]
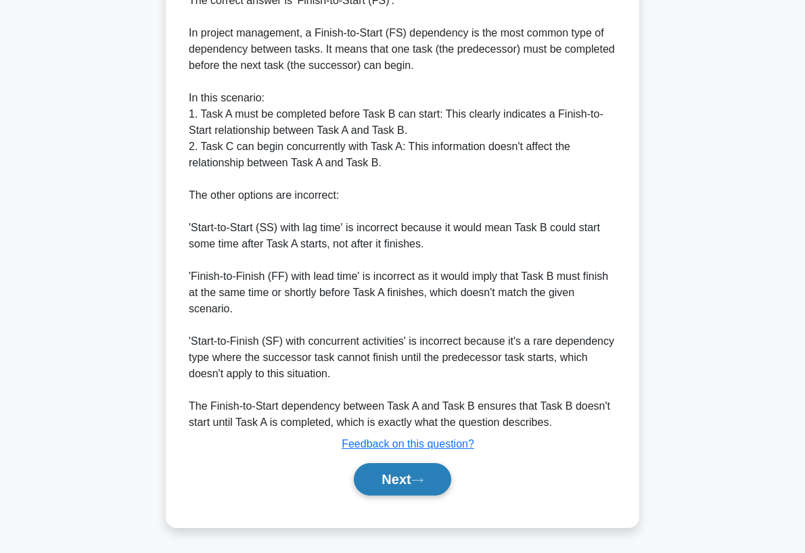
click at [411, 485] on button "Next" at bounding box center [402, 479] width 97 height 32
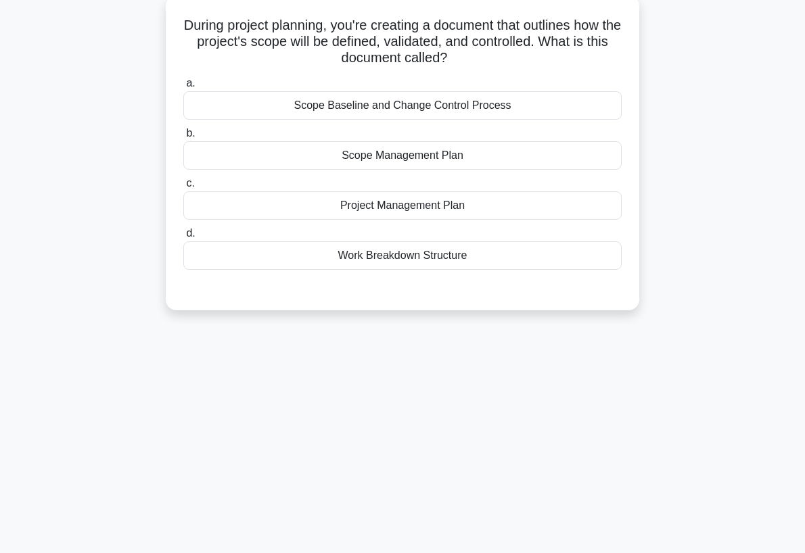
scroll to position [0, 0]
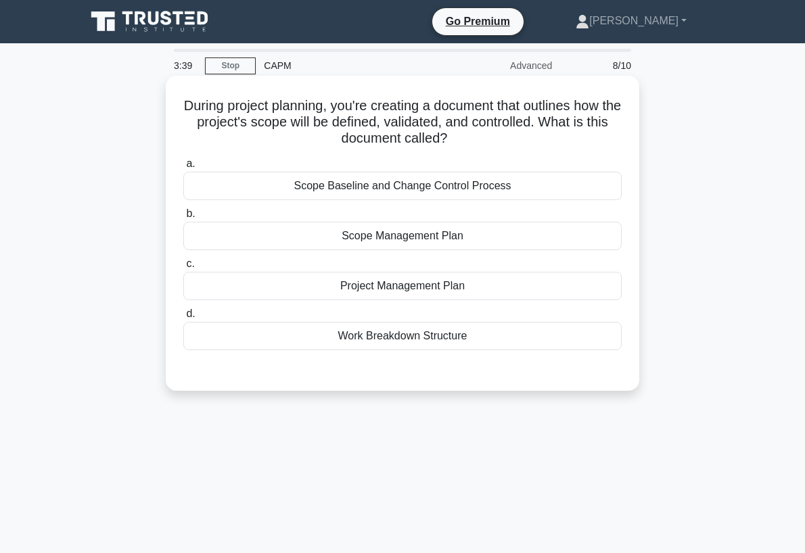
click at [423, 335] on div "Work Breakdown Structure" at bounding box center [402, 336] width 438 height 28
click at [183, 318] on input "d. Work Breakdown Structure" at bounding box center [183, 314] width 0 height 9
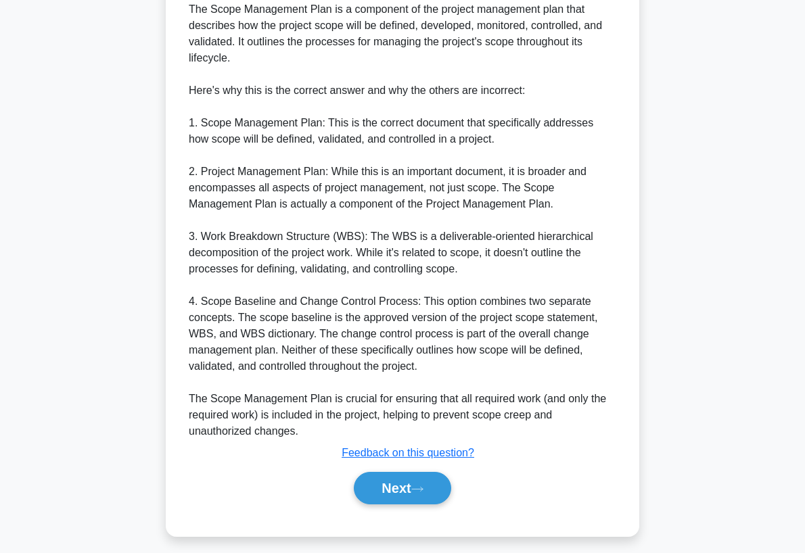
scroll to position [445, 0]
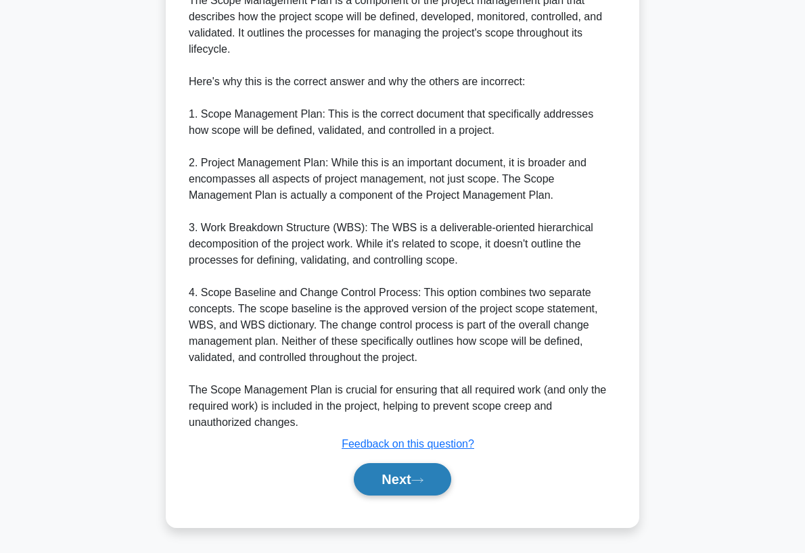
click at [422, 474] on button "Next" at bounding box center [402, 479] width 97 height 32
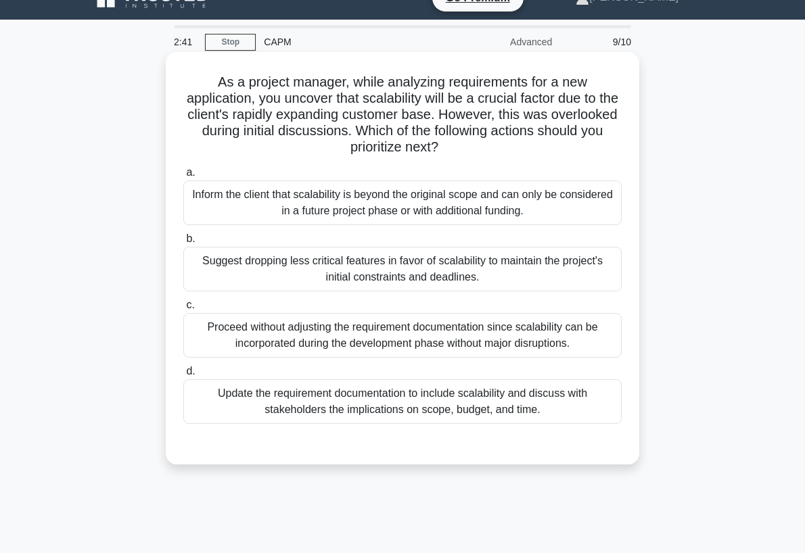
scroll to position [0, 0]
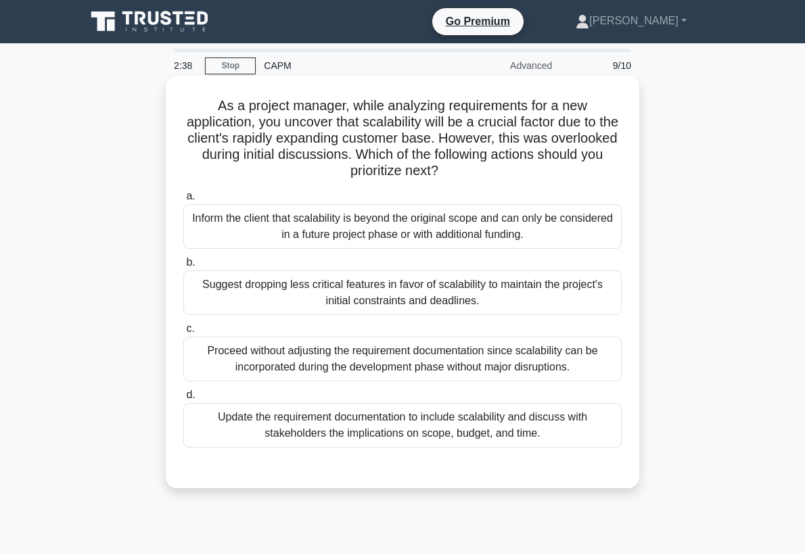
click at [481, 432] on div "Update the requirement documentation to include scalability and discuss with st…" at bounding box center [402, 425] width 438 height 45
click at [183, 400] on input "d. Update the requirement documentation to include scalability and discuss with…" at bounding box center [183, 395] width 0 height 9
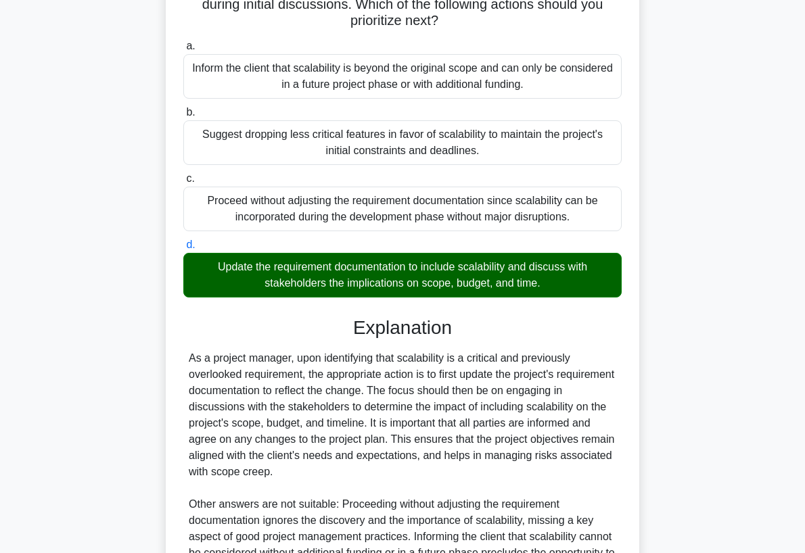
scroll to position [330, 0]
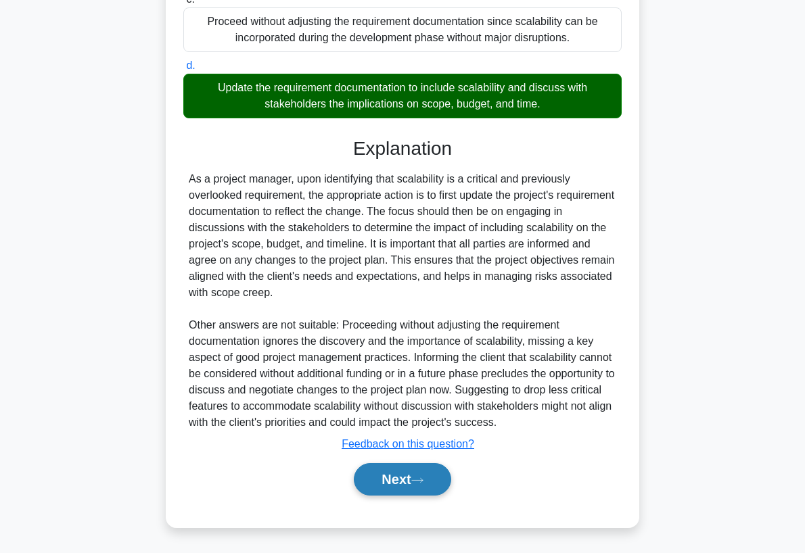
click at [418, 480] on icon at bounding box center [417, 480] width 12 height 7
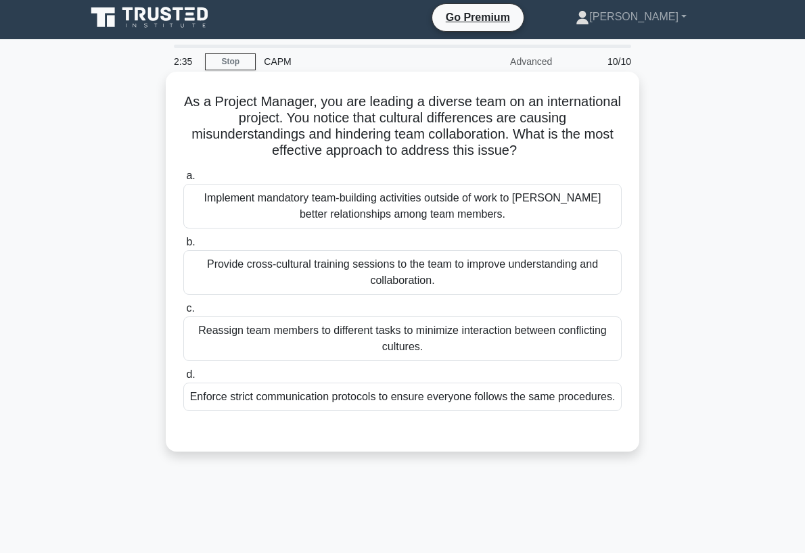
scroll to position [0, 0]
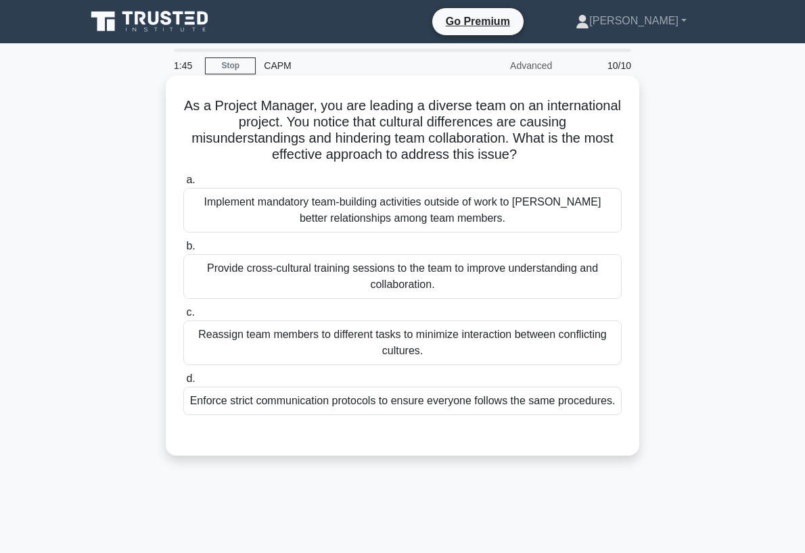
click at [515, 279] on div "Provide cross-cultural training sessions to the team to improve understanding a…" at bounding box center [402, 276] width 438 height 45
click at [289, 290] on div "Provide cross-cultural training sessions to the team to improve understanding a…" at bounding box center [402, 276] width 438 height 45
click at [183, 251] on input "b. Provide cross-cultural training sessions to the team to improve understandin…" at bounding box center [183, 246] width 0 height 9
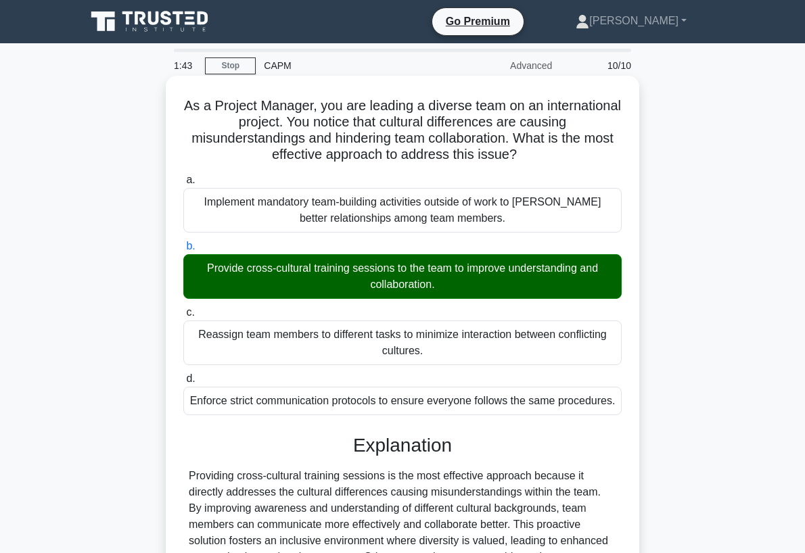
scroll to position [177, 0]
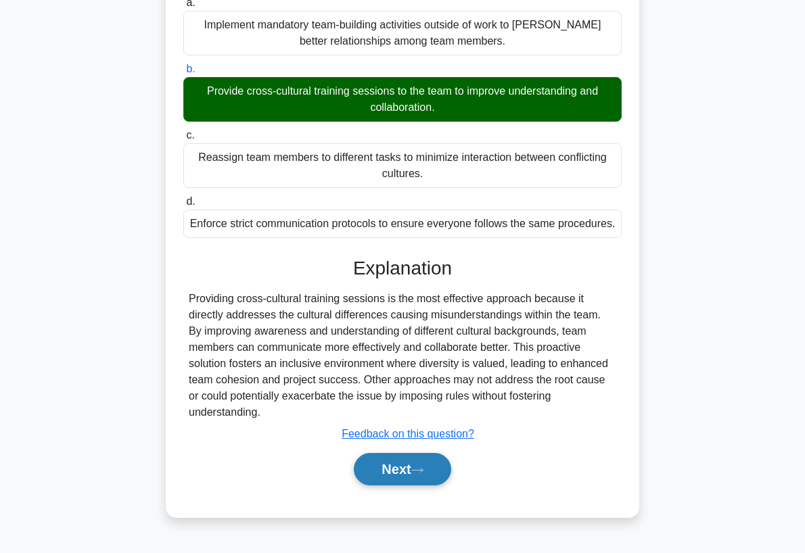
click at [407, 461] on button "Next" at bounding box center [402, 469] width 97 height 32
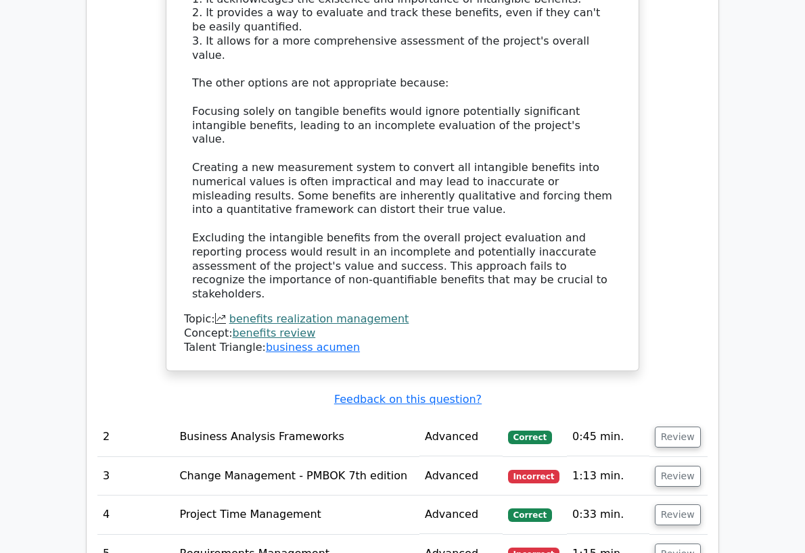
scroll to position [1961, 0]
